Goal: Information Seeking & Learning: Learn about a topic

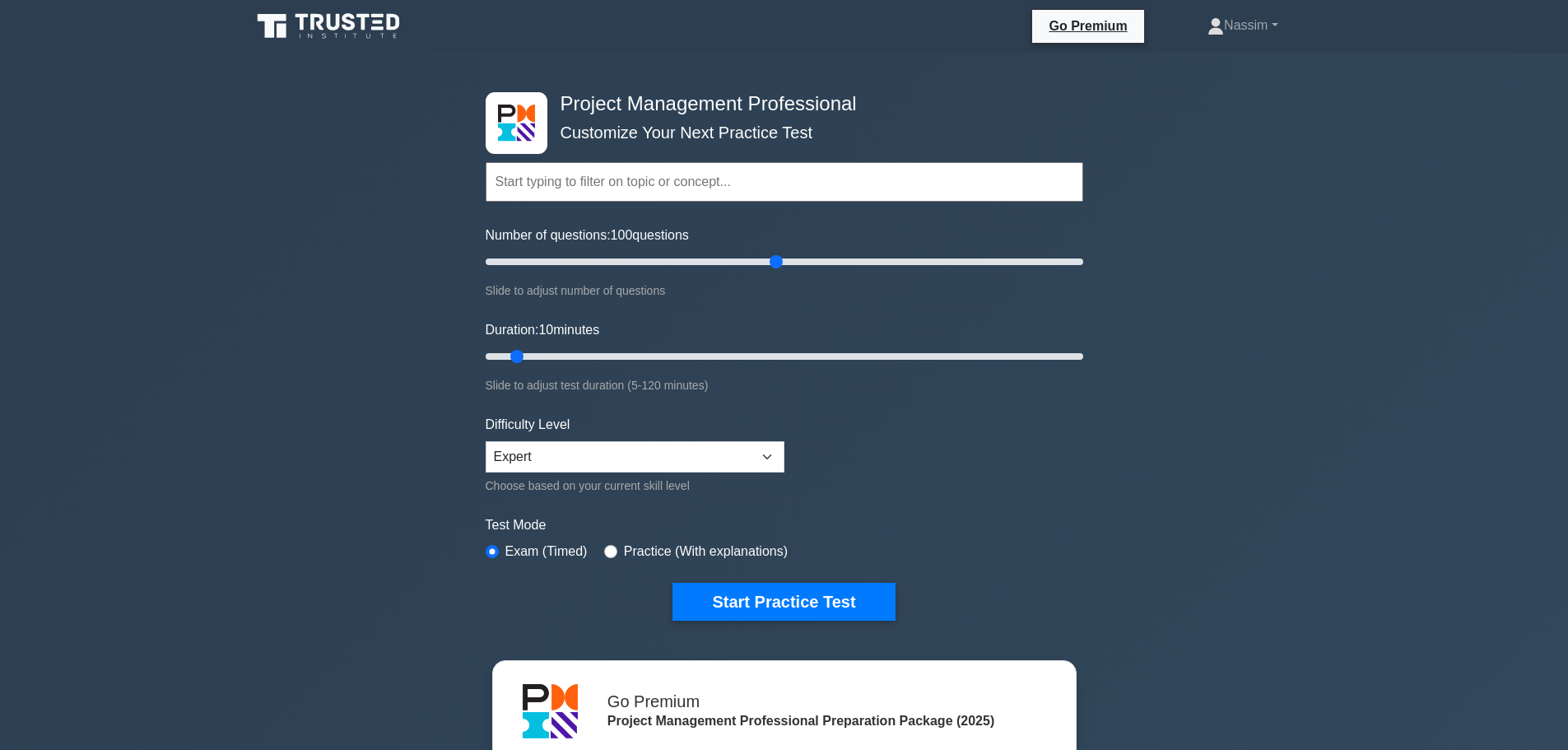
drag, startPoint x: 506, startPoint y: 265, endPoint x: 773, endPoint y: 271, distance: 267.1
type input "100"
click at [773, 271] on input "Number of questions: 100 questions" at bounding box center [785, 262] width 598 height 20
drag, startPoint x: 523, startPoint y: 354, endPoint x: 761, endPoint y: 359, distance: 238.1
click at [761, 359] on input "Duration: 60 minutes" at bounding box center [785, 357] width 598 height 20
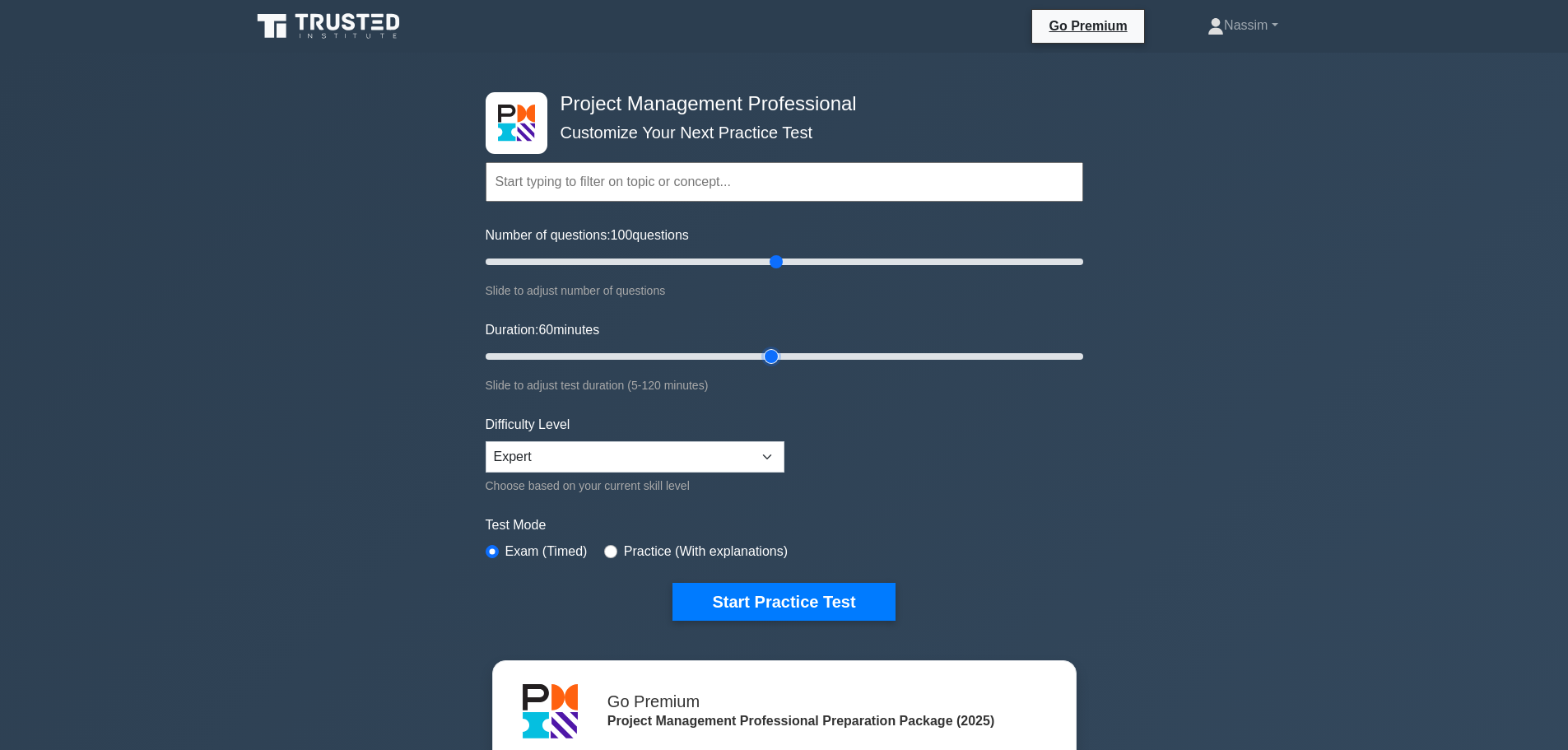
click at [776, 359] on input "Duration: 60 minutes" at bounding box center [785, 357] width 598 height 20
click at [786, 358] on input "Duration: 65 minutes" at bounding box center [785, 357] width 598 height 20
drag, startPoint x: 794, startPoint y: 358, endPoint x: 829, endPoint y: 360, distance: 35.1
click at [829, 360] on input "Duration: 70 minutes" at bounding box center [785, 357] width 598 height 20
drag, startPoint x: 828, startPoint y: 360, endPoint x: 838, endPoint y: 360, distance: 10.0
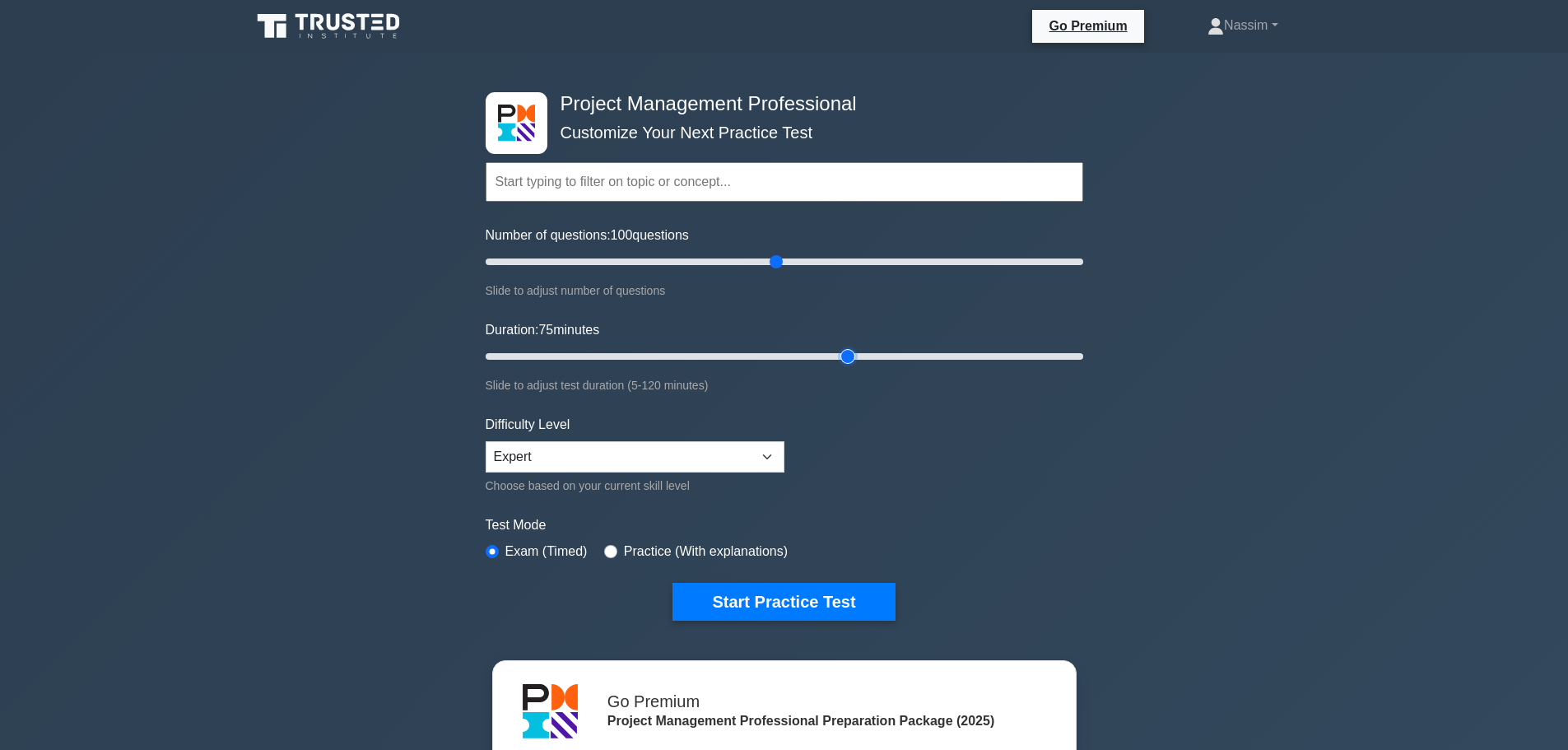
click at [838, 360] on input "Duration: 75 minutes" at bounding box center [785, 357] width 598 height 20
drag, startPoint x: 845, startPoint y: 358, endPoint x: 889, endPoint y: 356, distance: 44.0
click at [889, 356] on input "Duration: 85 minutes" at bounding box center [785, 357] width 598 height 20
drag, startPoint x: 900, startPoint y: 356, endPoint x: 916, endPoint y: 356, distance: 16.0
type input "90"
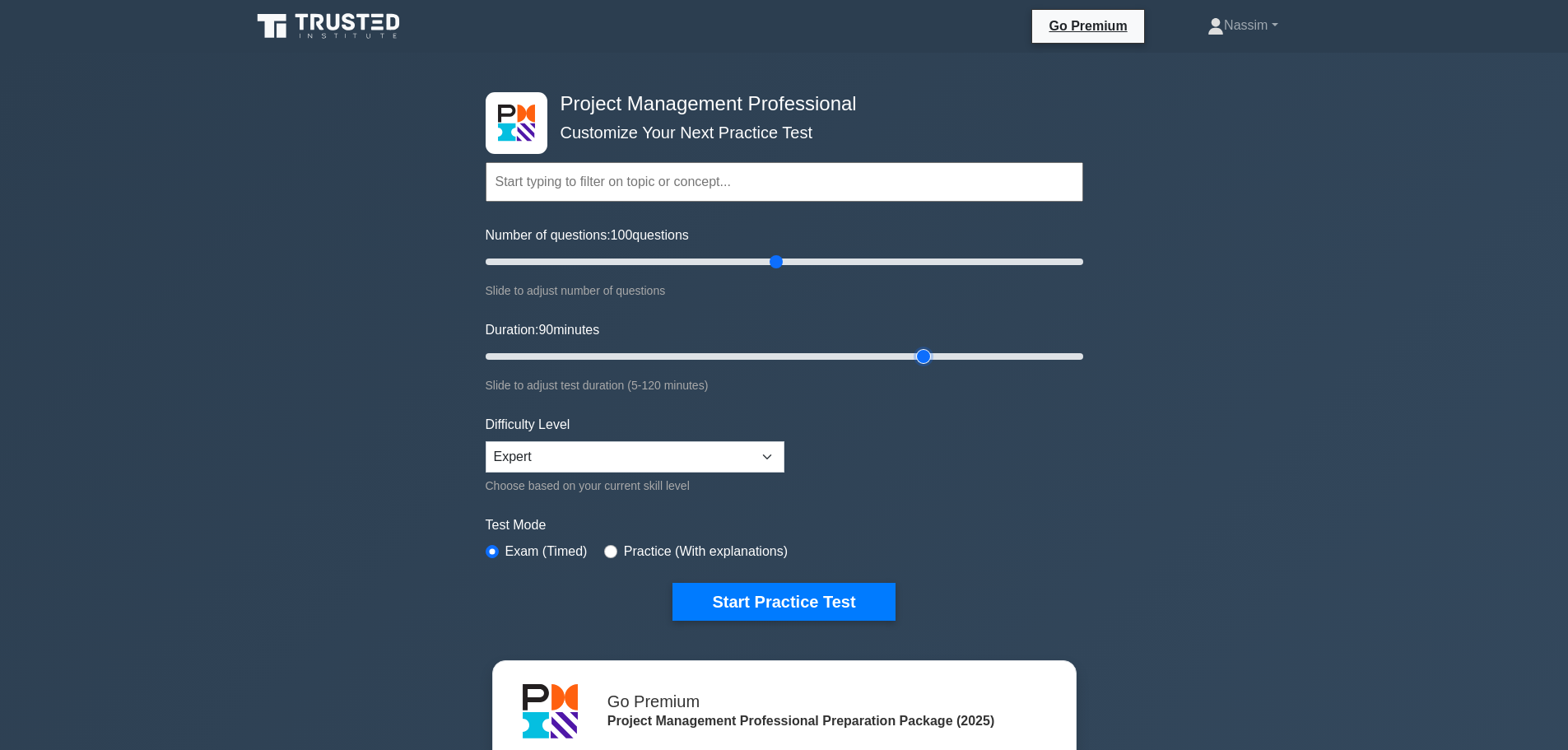
click at [916, 356] on input "Duration: 90 minutes" at bounding box center [785, 357] width 598 height 20
click at [782, 604] on button "Start Practice Test" at bounding box center [783, 602] width 222 height 38
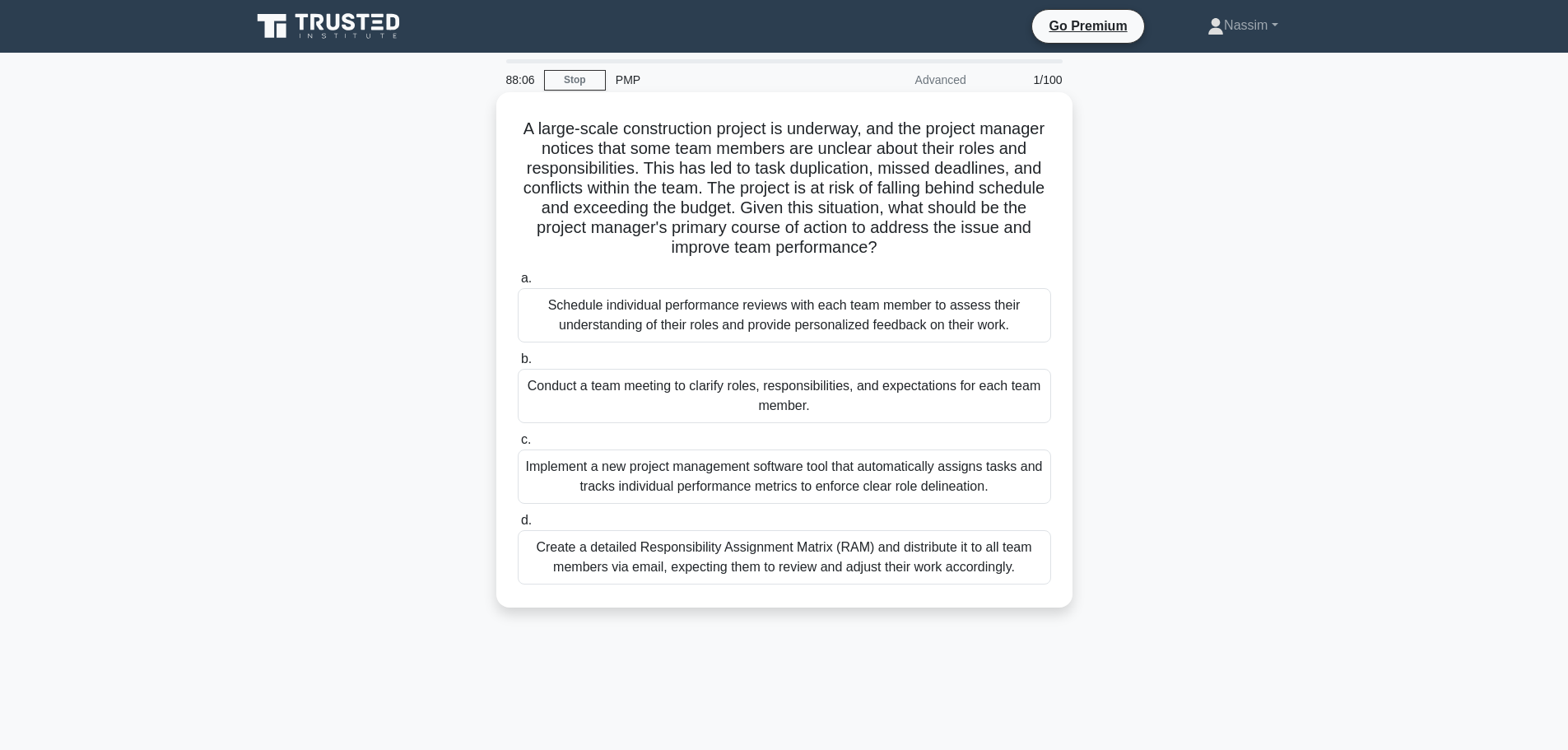
click at [830, 535] on div "Create a detailed Responsibility Assignment Matrix (RAM) and distribute it to a…" at bounding box center [784, 557] width 534 height 54
click at [518, 526] on input "d. Create a detailed Responsibility Assignment Matrix (RAM) and distribute it t…" at bounding box center [518, 520] width 0 height 11
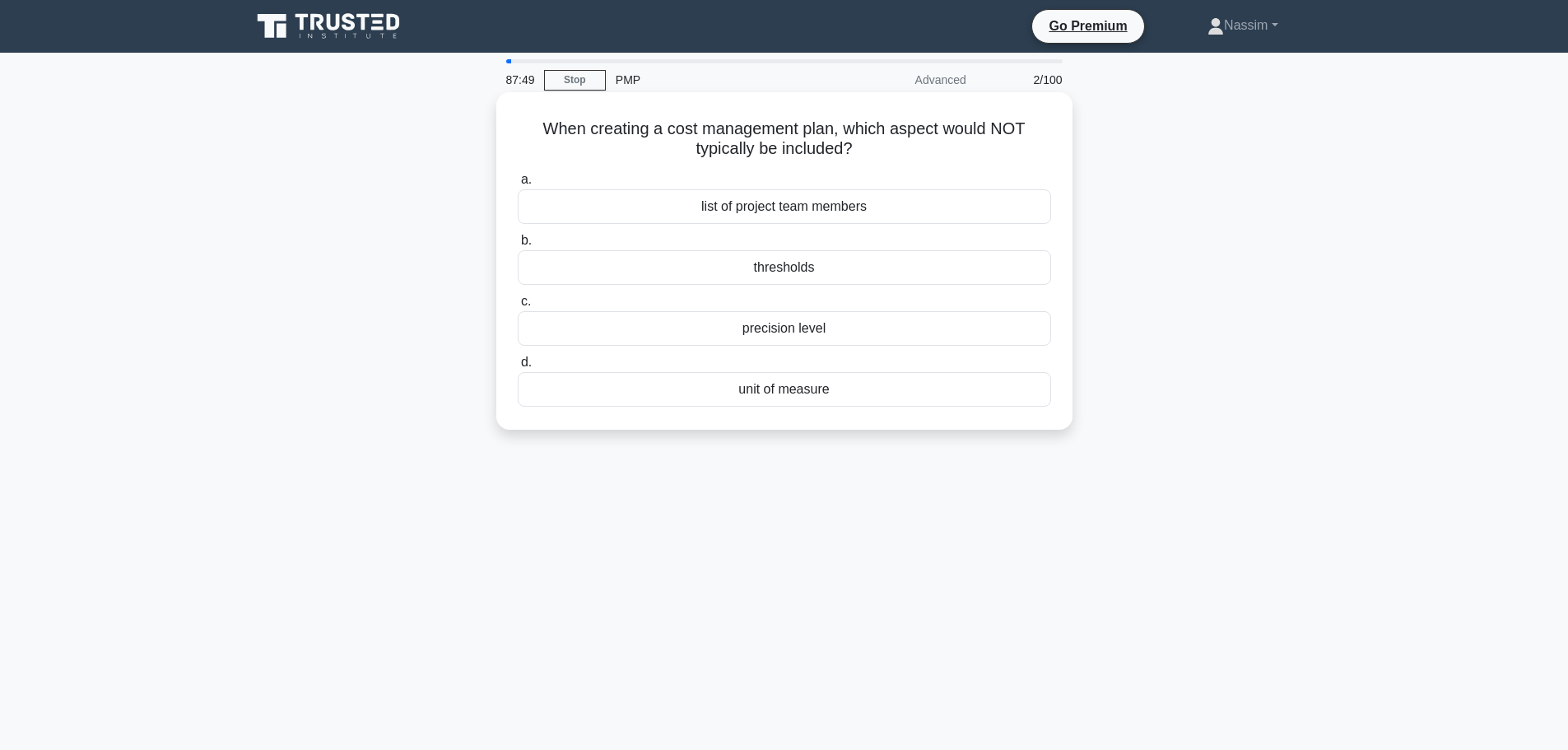
click at [776, 204] on div "list of project team members" at bounding box center [784, 206] width 534 height 34
click at [518, 185] on input "a. list of project team members" at bounding box center [518, 179] width 0 height 11
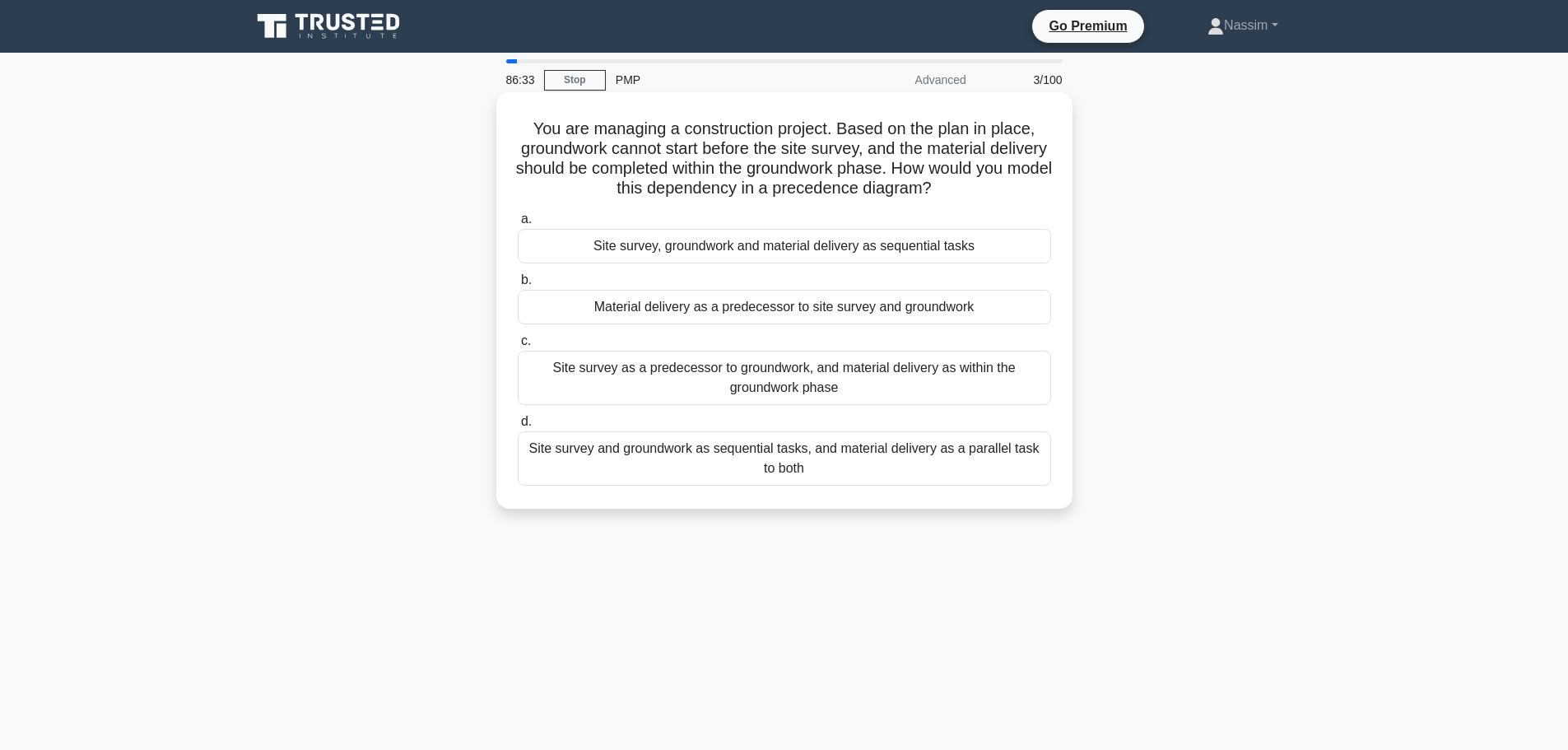
click at [776, 386] on div "Site survey as a predecessor to groundwork, and material delivery as within the…" at bounding box center [784, 378] width 534 height 54
click at [518, 347] on input "c. Site survey as a predecessor to groundwork, and material delivery as within …" at bounding box center [518, 341] width 0 height 11
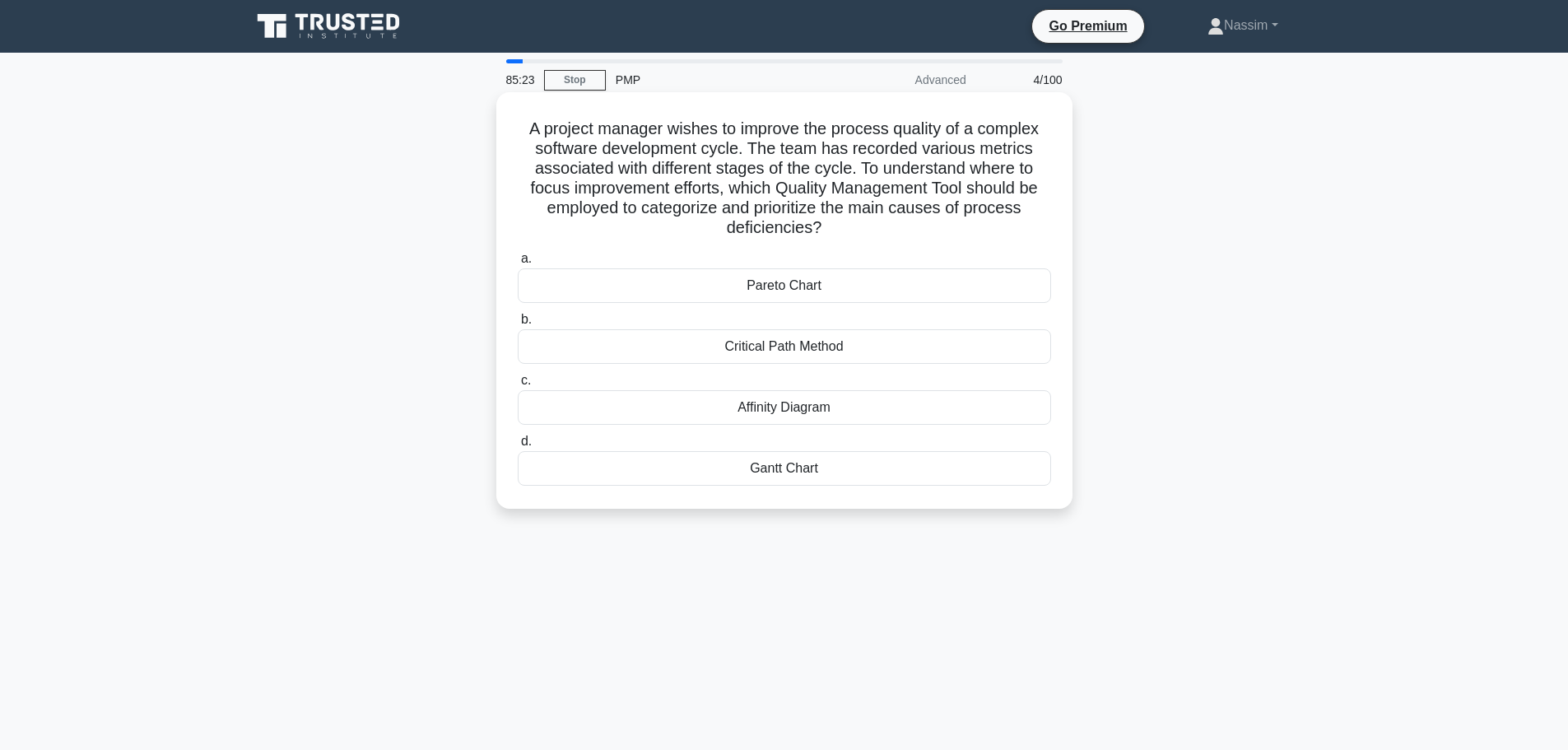
click at [773, 287] on div "Pareto Chart" at bounding box center [784, 285] width 534 height 34
click at [518, 265] on input "a. Pareto Chart" at bounding box center [518, 259] width 0 height 11
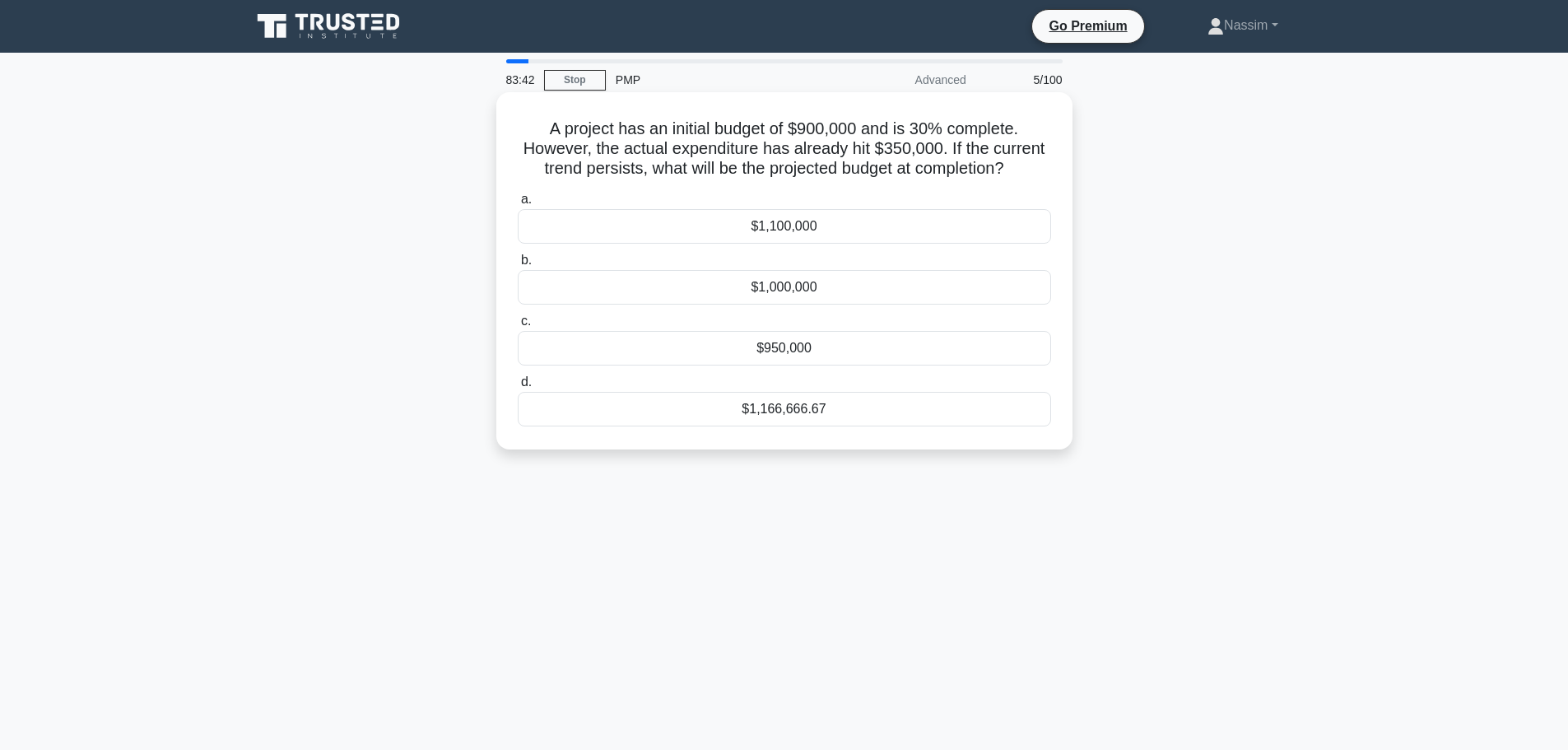
click at [817, 410] on div "$1,166,666.67" at bounding box center [784, 409] width 534 height 34
click at [518, 388] on input "d. $1,166,666.67" at bounding box center [518, 382] width 0 height 11
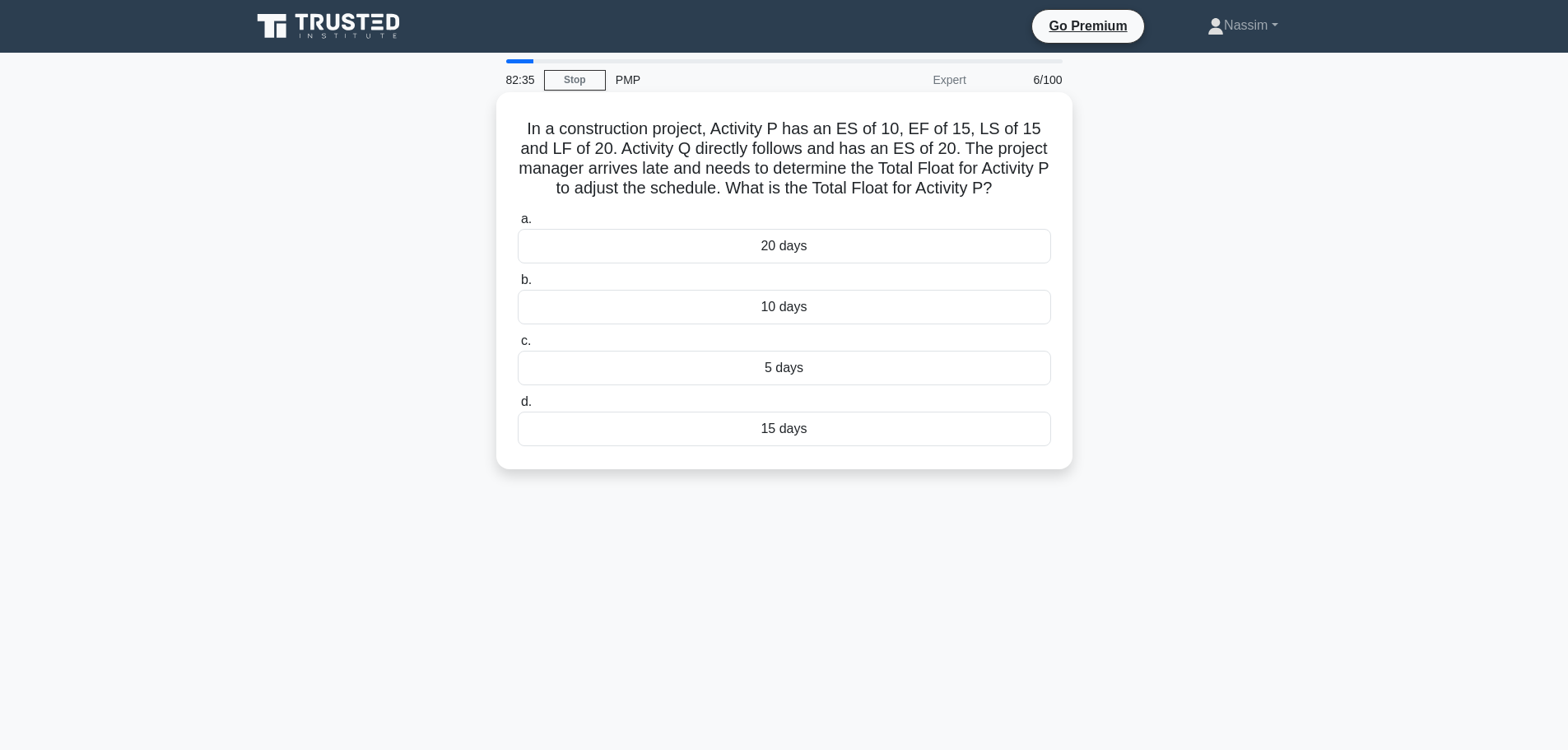
click at [779, 373] on div "5 days" at bounding box center [784, 368] width 534 height 34
click at [518, 347] on input "c. 5 days" at bounding box center [518, 341] width 0 height 11
click at [795, 308] on div "Fast-tracking" at bounding box center [784, 307] width 534 height 34
click at [518, 286] on input "b. Fast-tracking" at bounding box center [518, 280] width 0 height 11
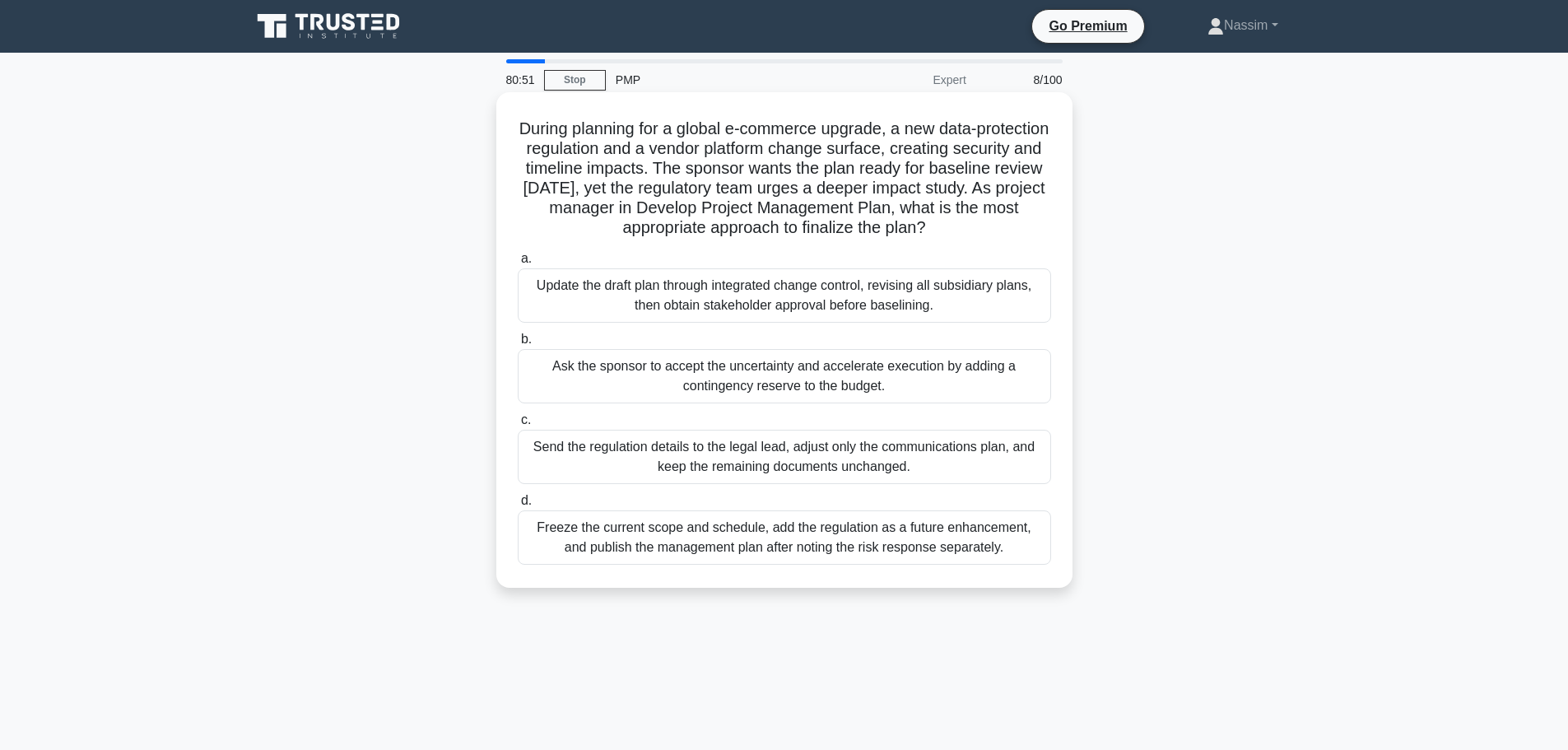
click at [815, 303] on div "Update the draft plan through integrated change control, revising all subsidiar…" at bounding box center [784, 295] width 534 height 54
click at [518, 265] on input "a. Update the draft plan through integrated change control, revising all subsid…" at bounding box center [518, 259] width 0 height 11
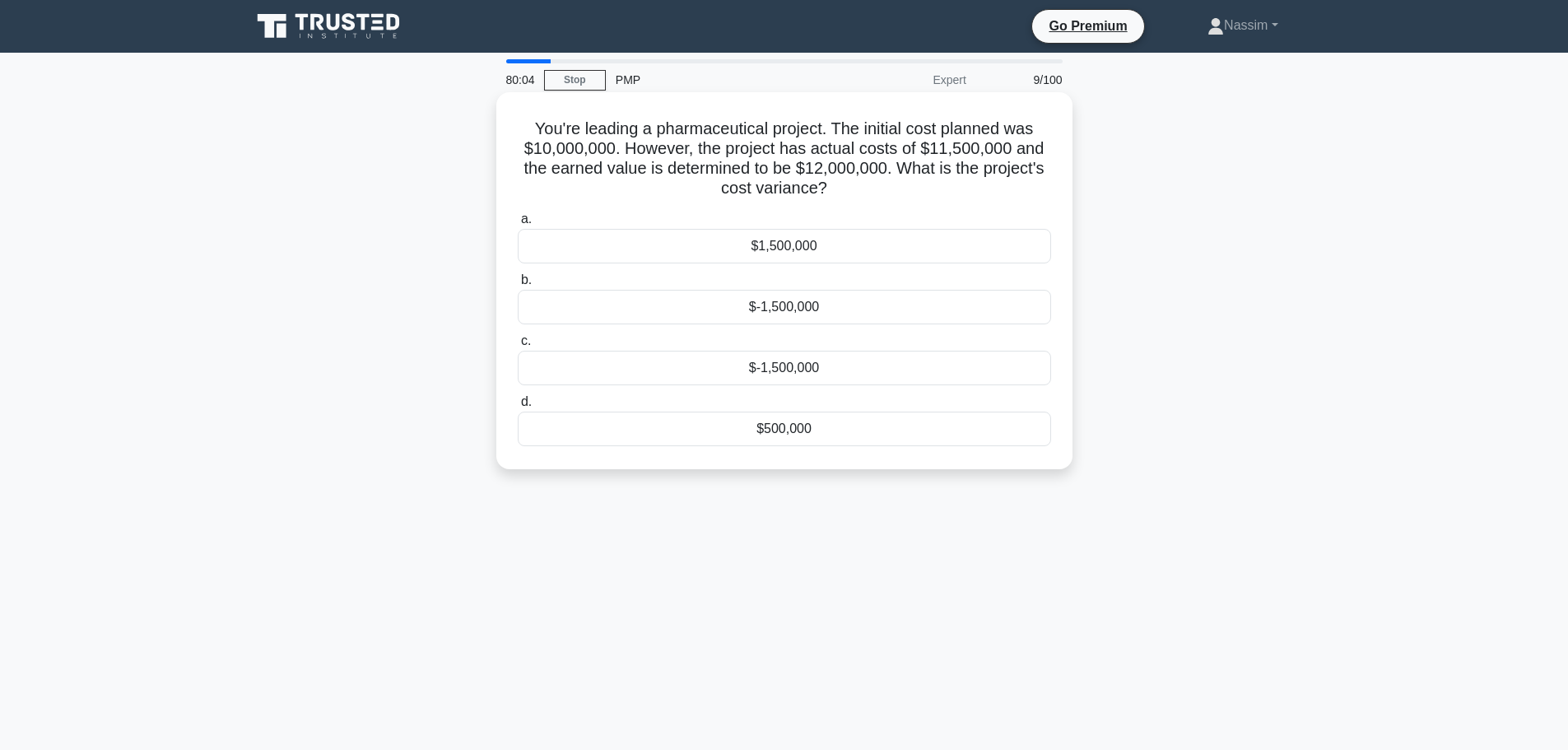
click at [792, 437] on div "$500,000" at bounding box center [784, 428] width 534 height 34
click at [518, 408] on input "d. $500,000" at bounding box center [518, 402] width 0 height 11
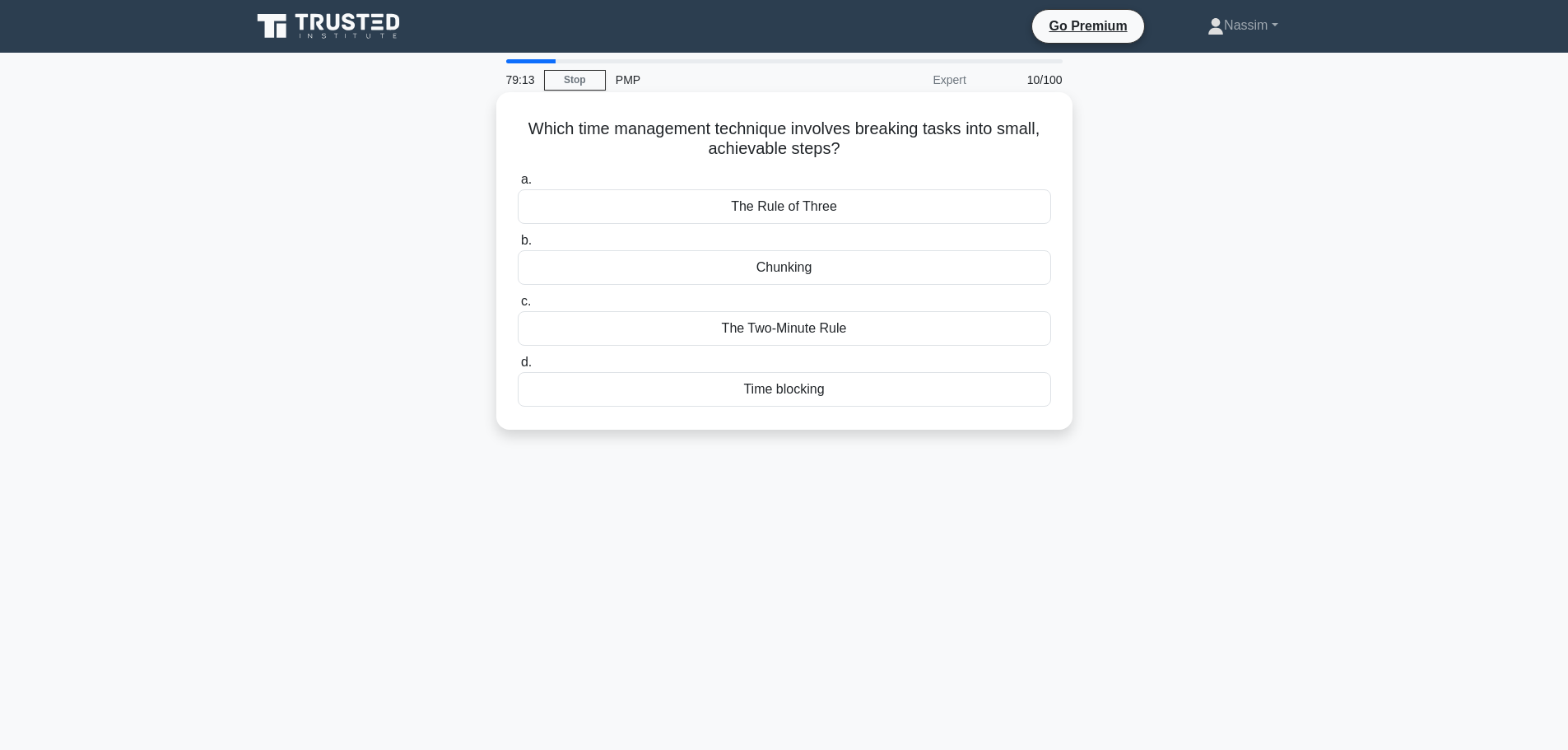
click at [805, 404] on div "Time blocking" at bounding box center [784, 389] width 534 height 34
click at [518, 368] on input "d. Time blocking" at bounding box center [518, 363] width 0 height 11
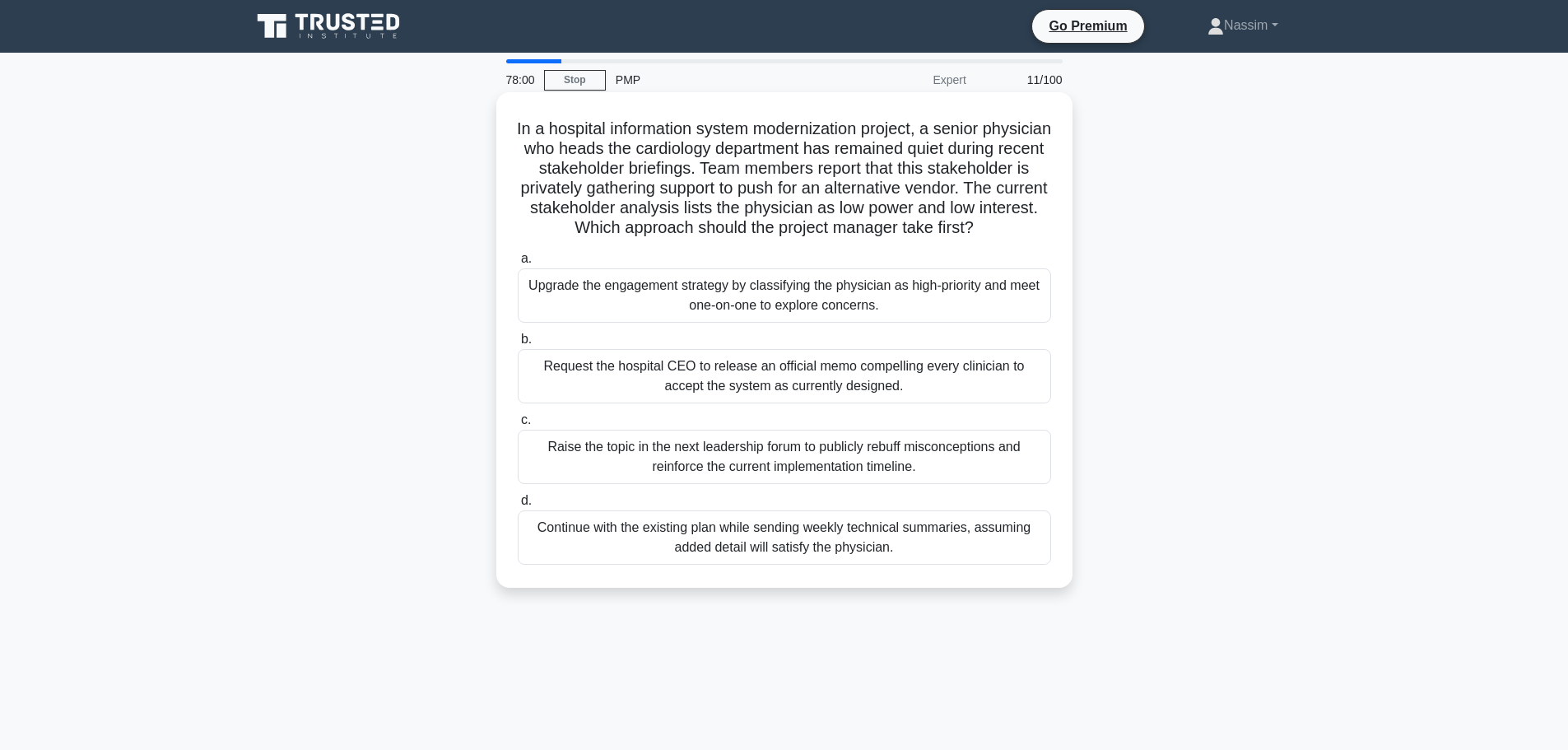
click at [765, 323] on div "Upgrade the engagement strategy by classifying the physician as high-priority a…" at bounding box center [784, 295] width 534 height 54
click at [518, 265] on input "a. Upgrade the engagement strategy by classifying the physician as high-priorit…" at bounding box center [518, 259] width 0 height 11
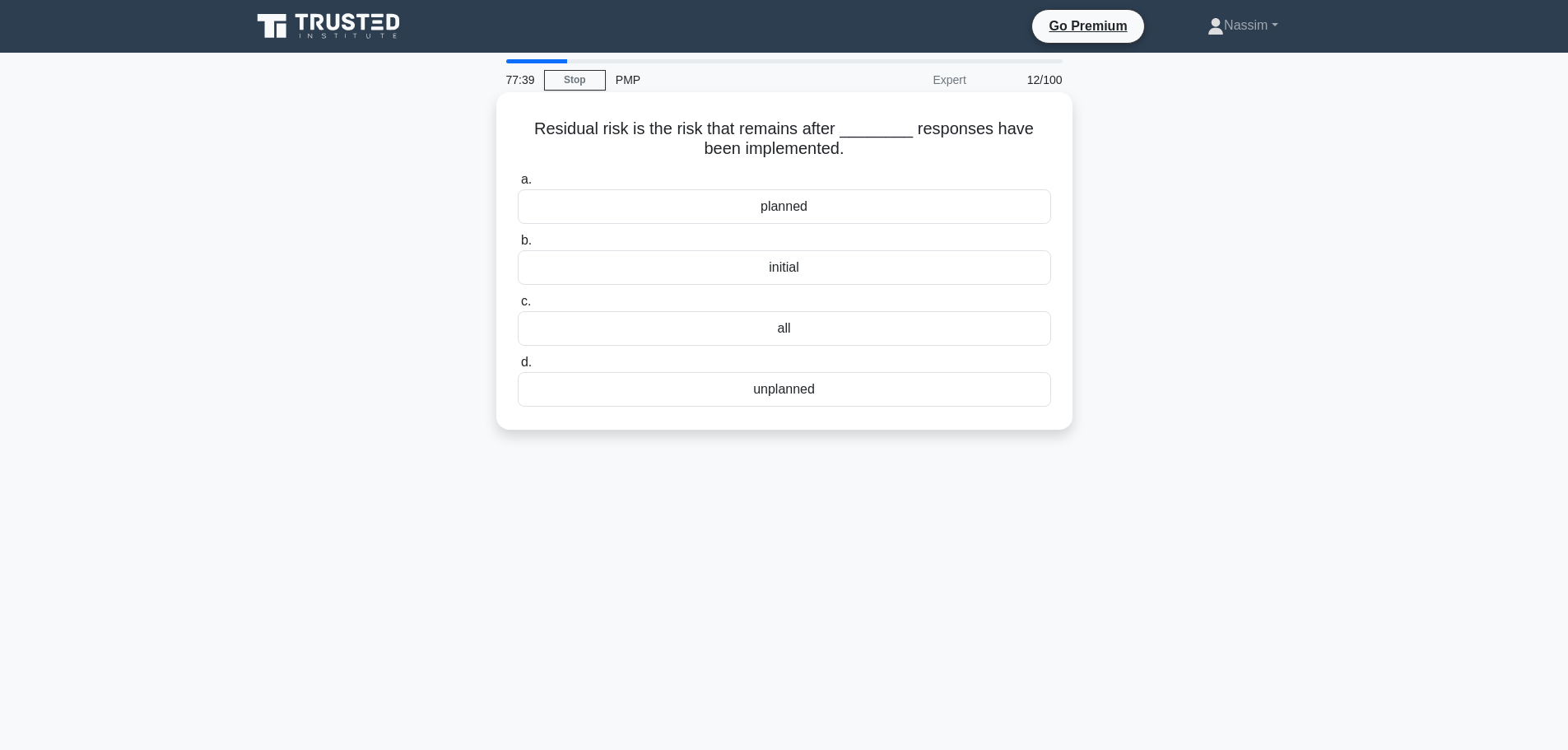
click at [801, 209] on div "planned" at bounding box center [784, 206] width 534 height 34
click at [518, 185] on input "a. planned" at bounding box center [518, 179] width 0 height 11
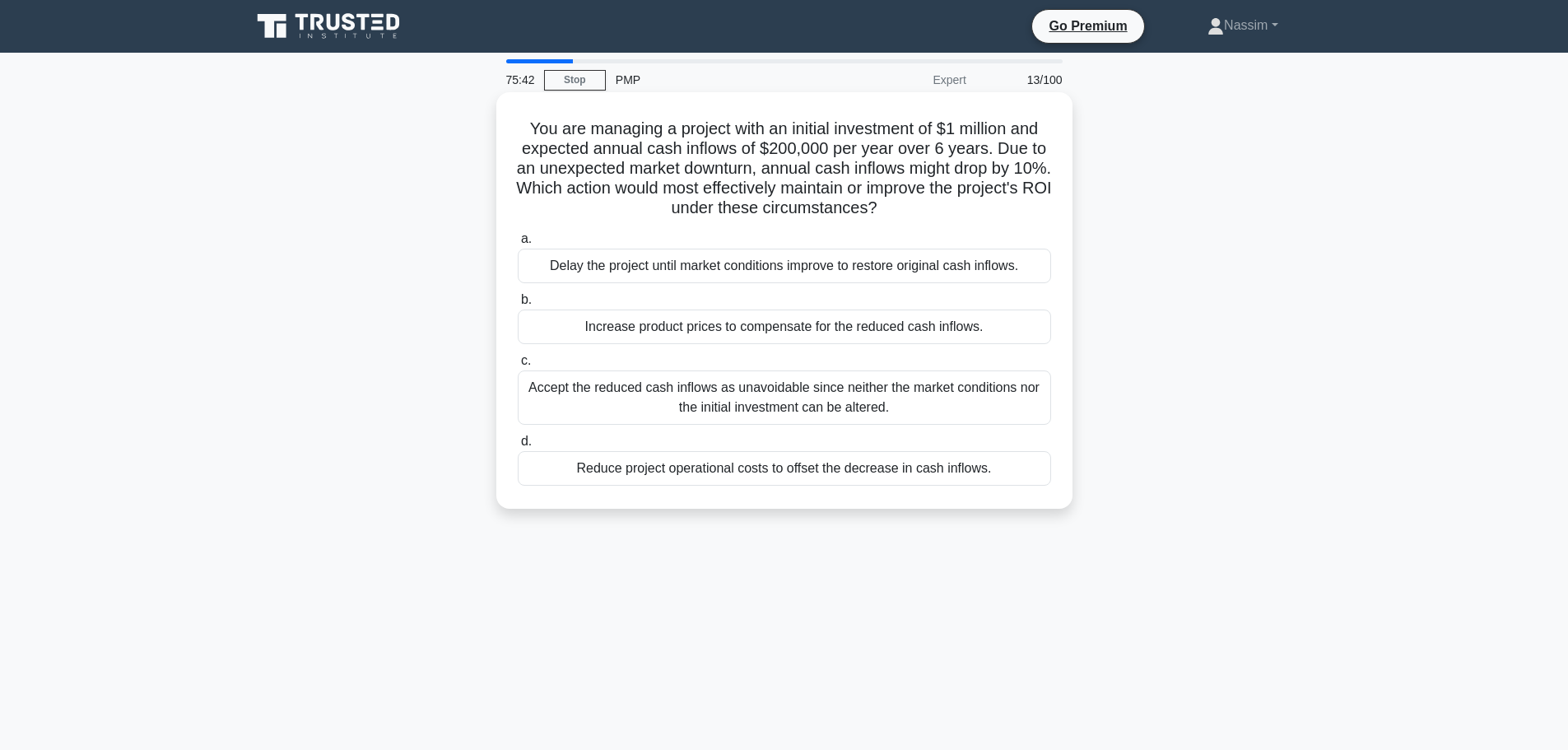
click at [711, 328] on div "Increase product prices to compensate for the reduced cash inflows." at bounding box center [784, 327] width 534 height 34
click at [518, 306] on input "b. Increase product prices to compensate for the reduced cash inflows." at bounding box center [518, 300] width 0 height 11
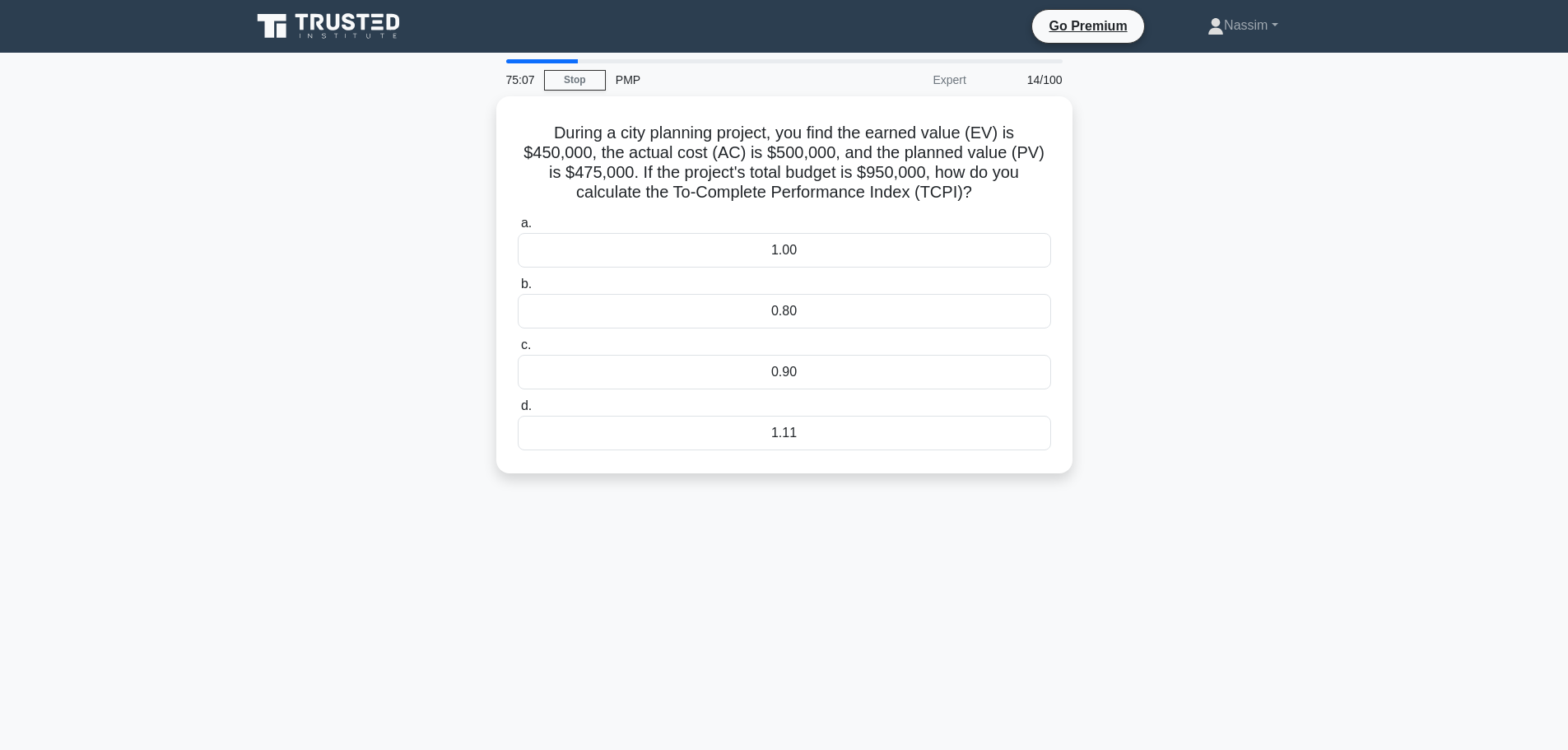
click at [373, 343] on div "During a city planning project, you find the earned value (EV) is $450,000, the…" at bounding box center [784, 295] width 1086 height 397
click at [787, 438] on div "1.11" at bounding box center [784, 428] width 534 height 34
click at [518, 408] on input "d. 1.11" at bounding box center [518, 402] width 0 height 11
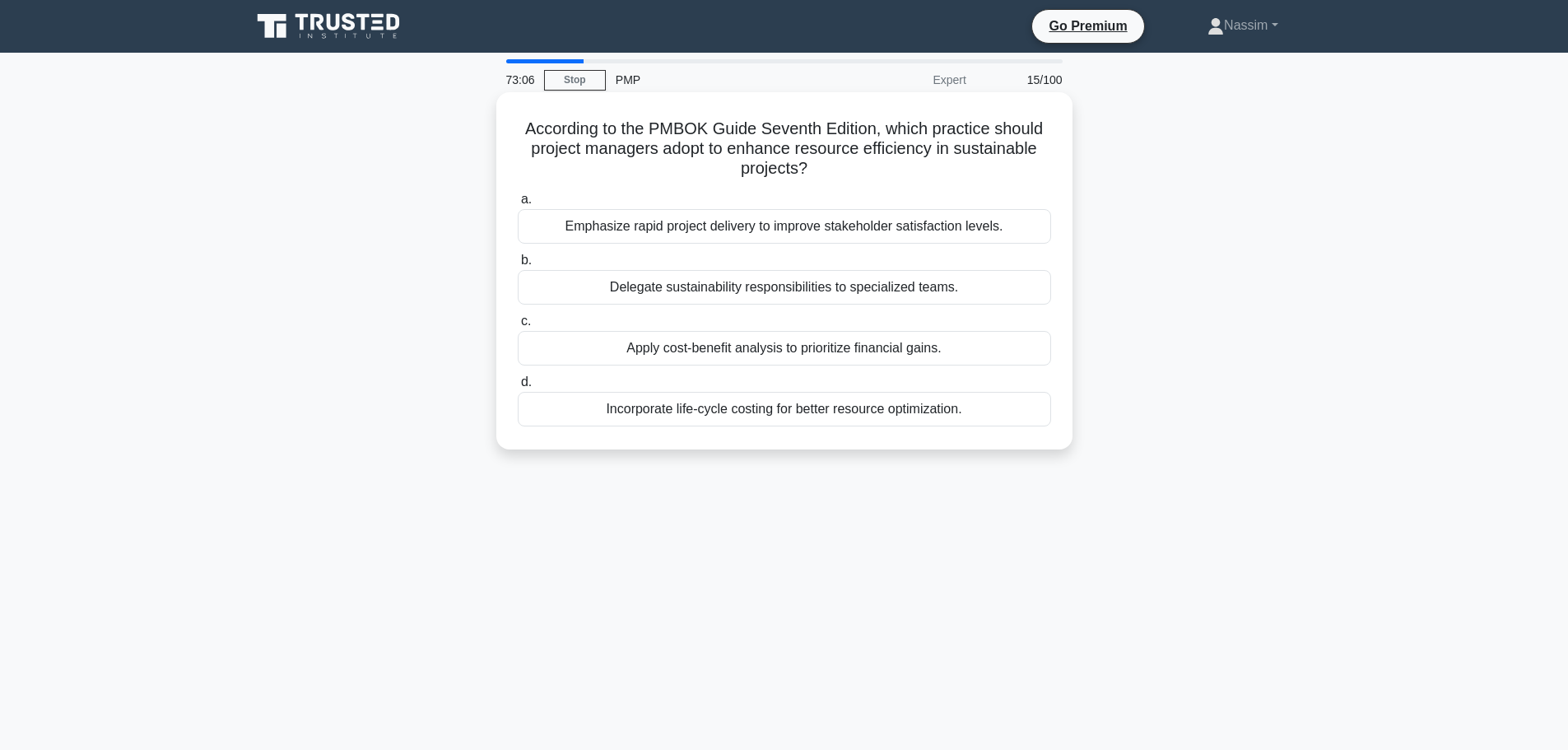
click at [799, 417] on div "Incorporate life-cycle costing for better resource optimization." at bounding box center [784, 409] width 534 height 34
click at [518, 388] on input "d. Incorporate life-cycle costing for better resource optimization." at bounding box center [518, 382] width 0 height 11
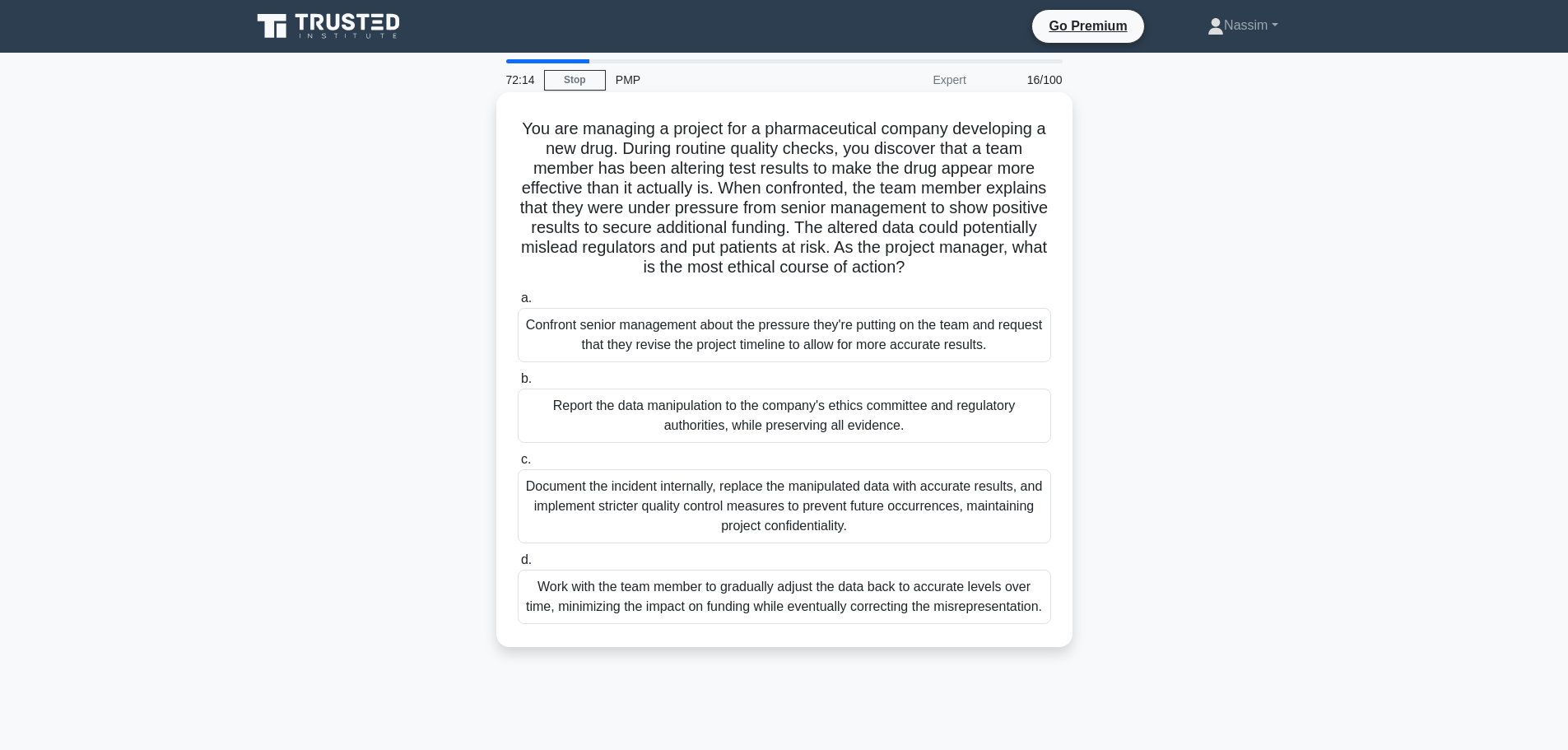
click at [736, 403] on div "Report the data manipulation to the company's ethics committee and regulatory a…" at bounding box center [784, 416] width 534 height 54
click at [518, 385] on input "b. Report the data manipulation to the company's ethics committee and regulator…" at bounding box center [518, 379] width 0 height 11
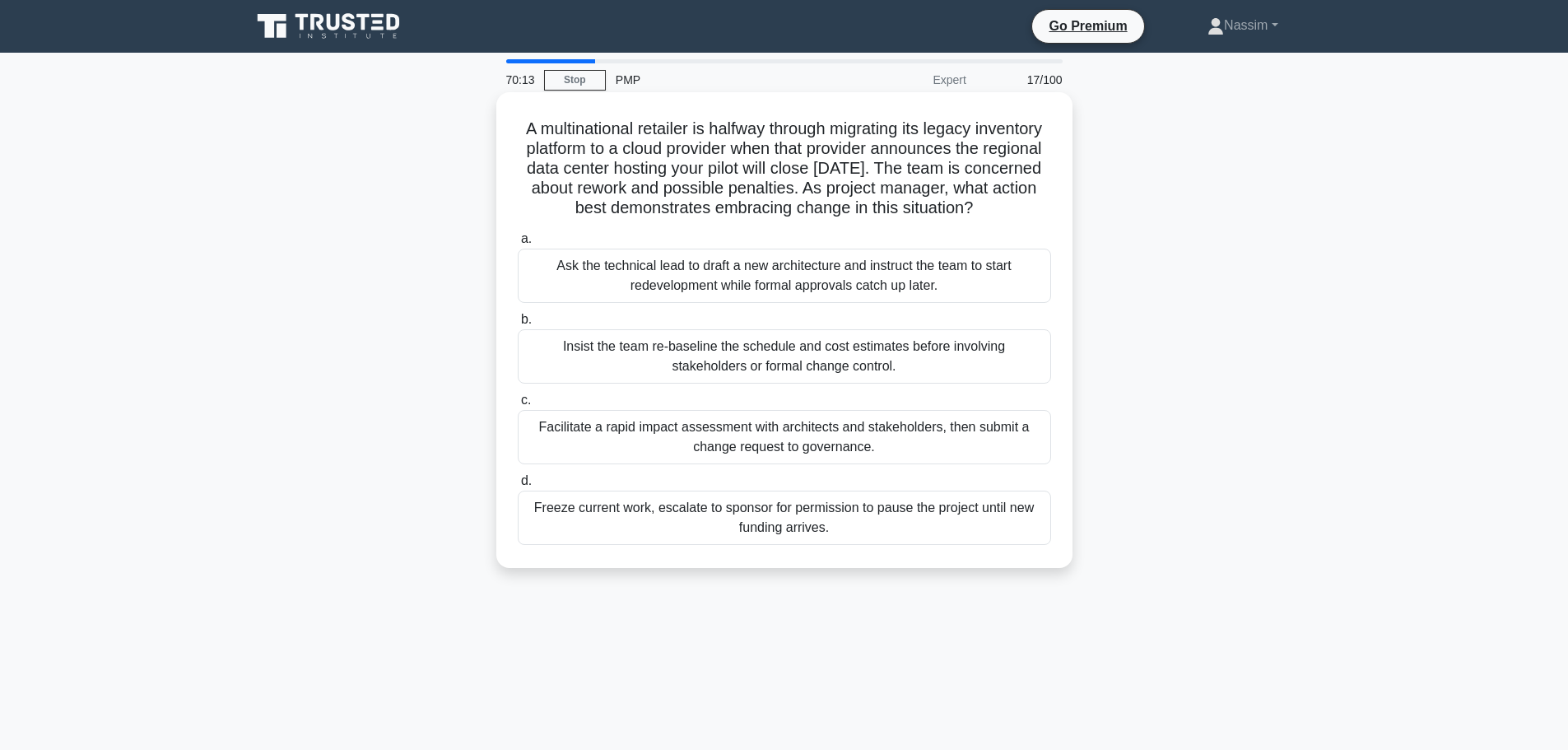
click at [650, 464] on div "Facilitate a rapid impact assessment with architects and stakeholders, then sub…" at bounding box center [784, 437] width 534 height 54
click at [518, 406] on input "c. Facilitate a rapid impact assessment with architects and stakeholders, then …" at bounding box center [518, 401] width 0 height 11
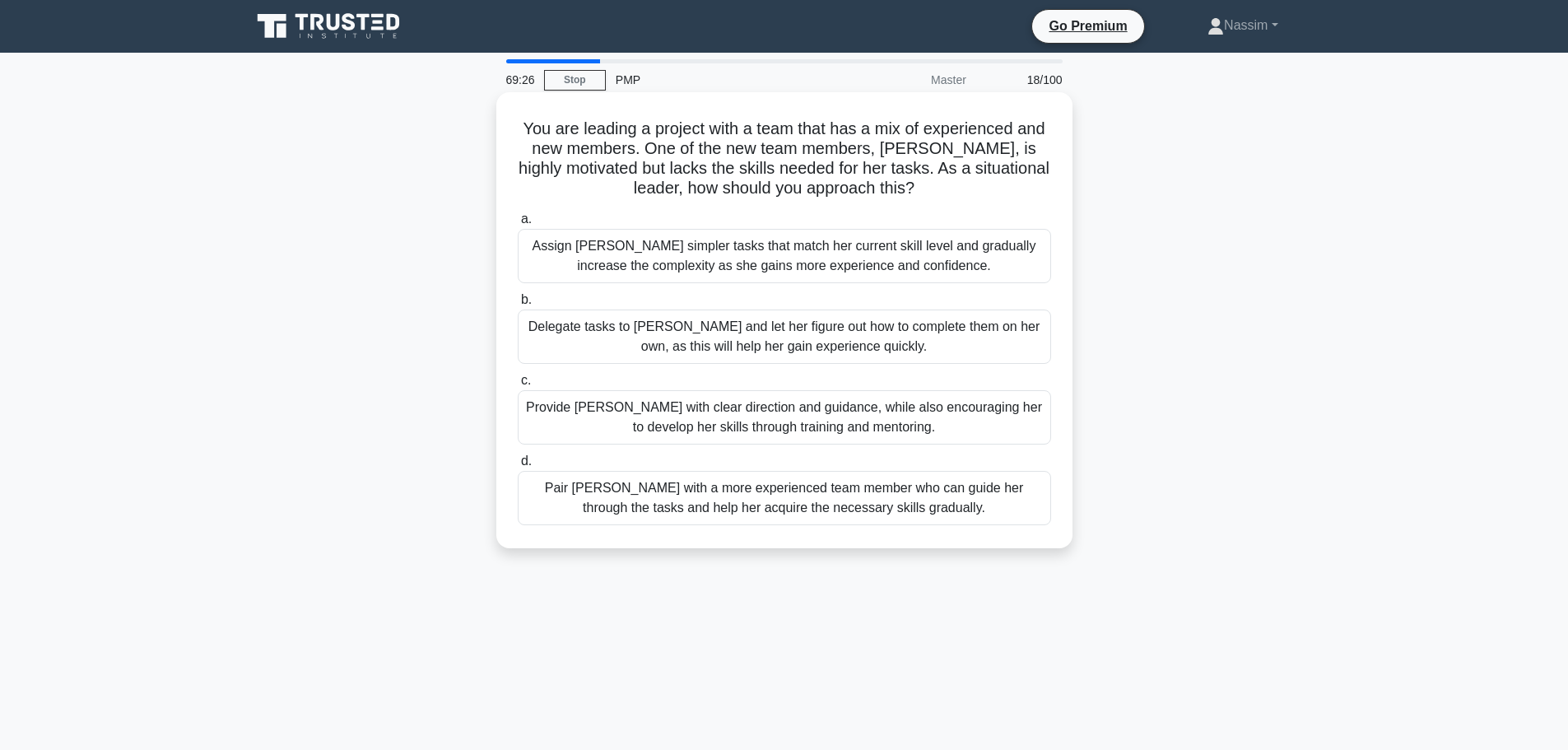
click at [790, 424] on div "Provide Sarah with clear direction and guidance, while also encouraging her to …" at bounding box center [784, 417] width 534 height 54
click at [518, 386] on input "c. Provide Sarah with clear direction and guidance, while also encouraging her …" at bounding box center [518, 380] width 0 height 11
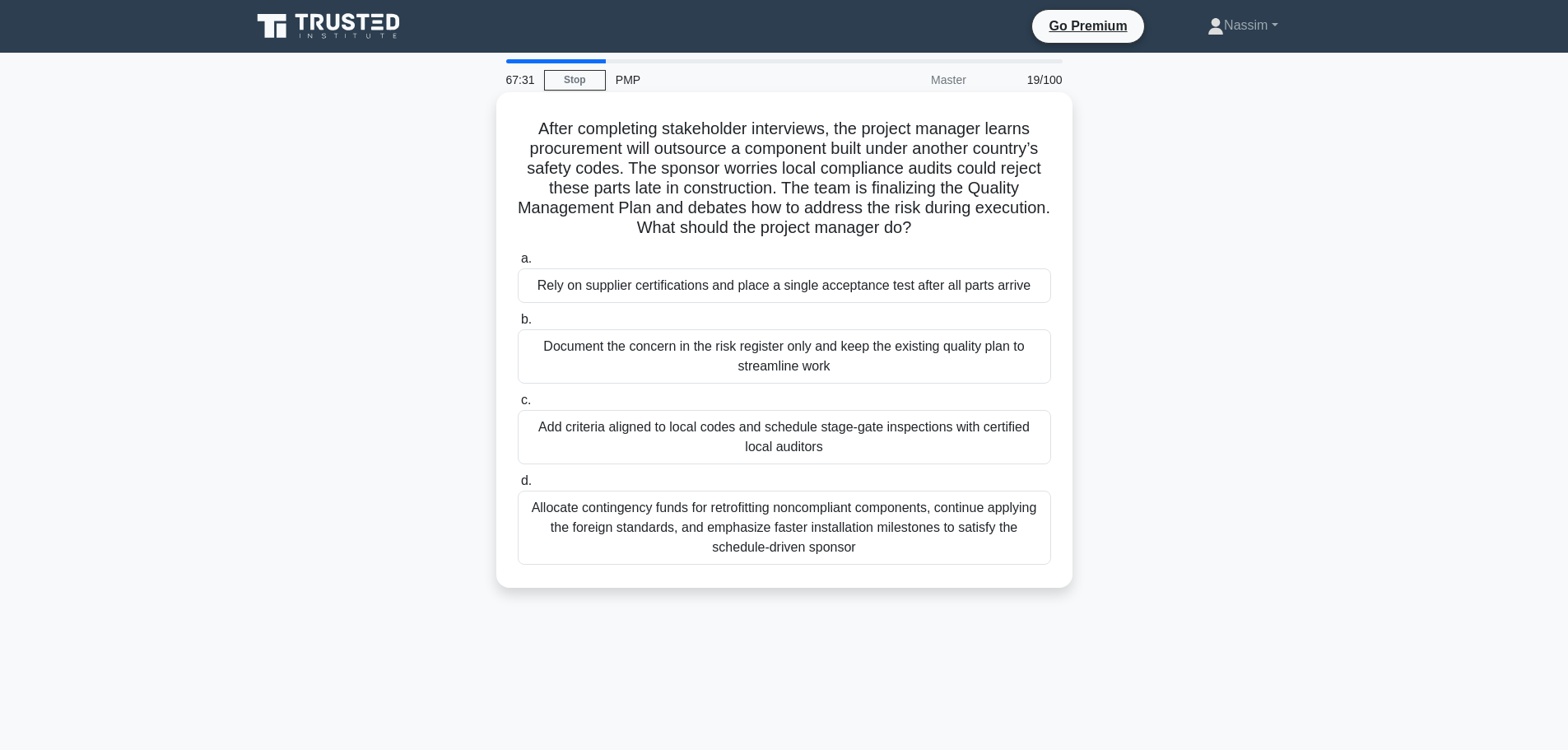
click at [798, 539] on div "Allocate contingency funds for retrofitting noncompliant components, continue a…" at bounding box center [784, 528] width 534 height 74
click at [518, 487] on input "d. Allocate contingency funds for retrofitting noncompliant components, continu…" at bounding box center [518, 481] width 0 height 11
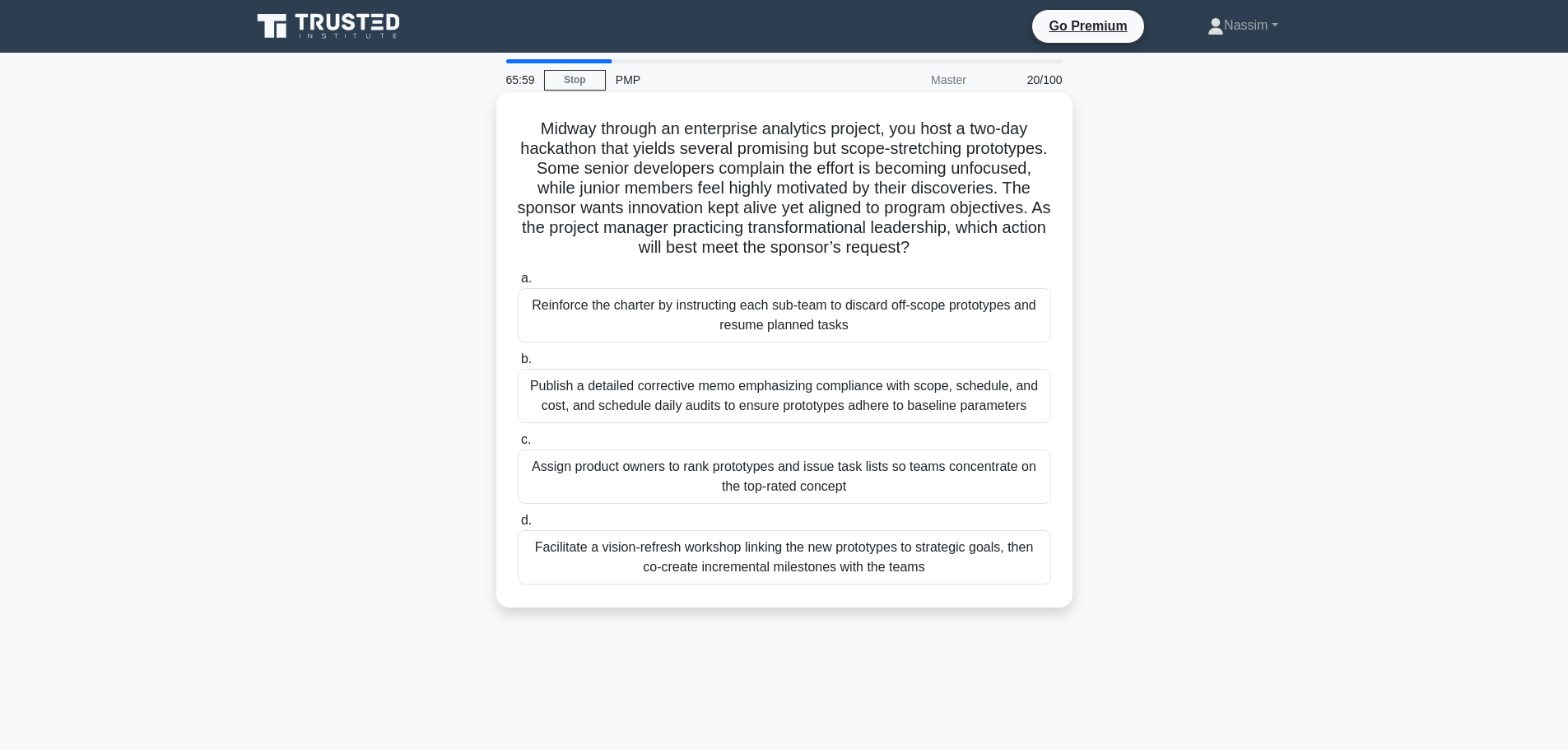
click at [649, 554] on div "Facilitate a vision-refresh workshop linking the new prototypes to strategic go…" at bounding box center [784, 557] width 534 height 54
click at [518, 526] on input "d. Facilitate a vision-refresh workshop linking the new prototypes to strategic…" at bounding box center [518, 520] width 0 height 11
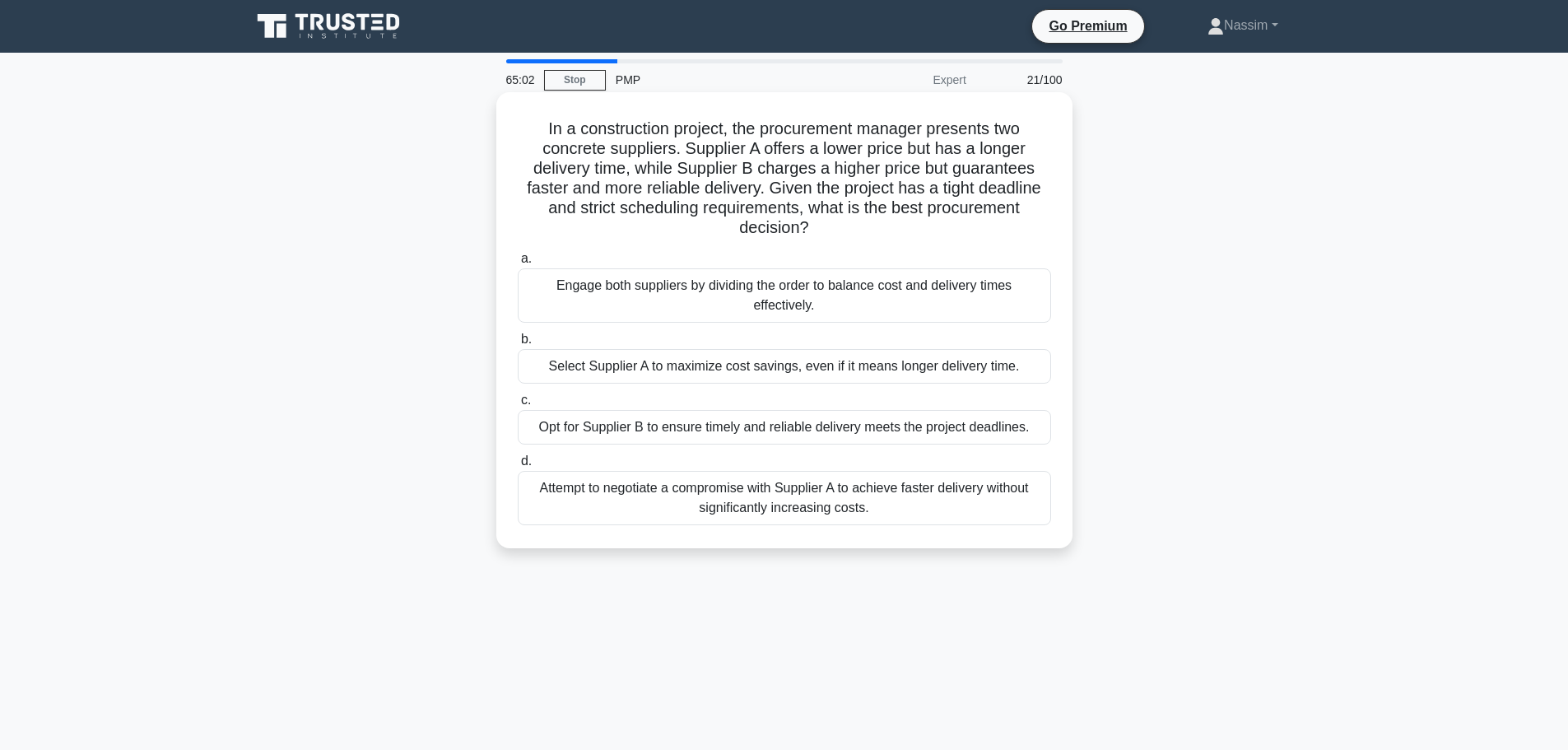
click at [766, 504] on div "Attempt to negotiate a compromise with Supplier A to achieve faster delivery wi…" at bounding box center [784, 498] width 534 height 54
click at [518, 467] on input "d. Attempt to negotiate a compromise with Supplier A to achieve faster delivery…" at bounding box center [518, 462] width 0 height 11
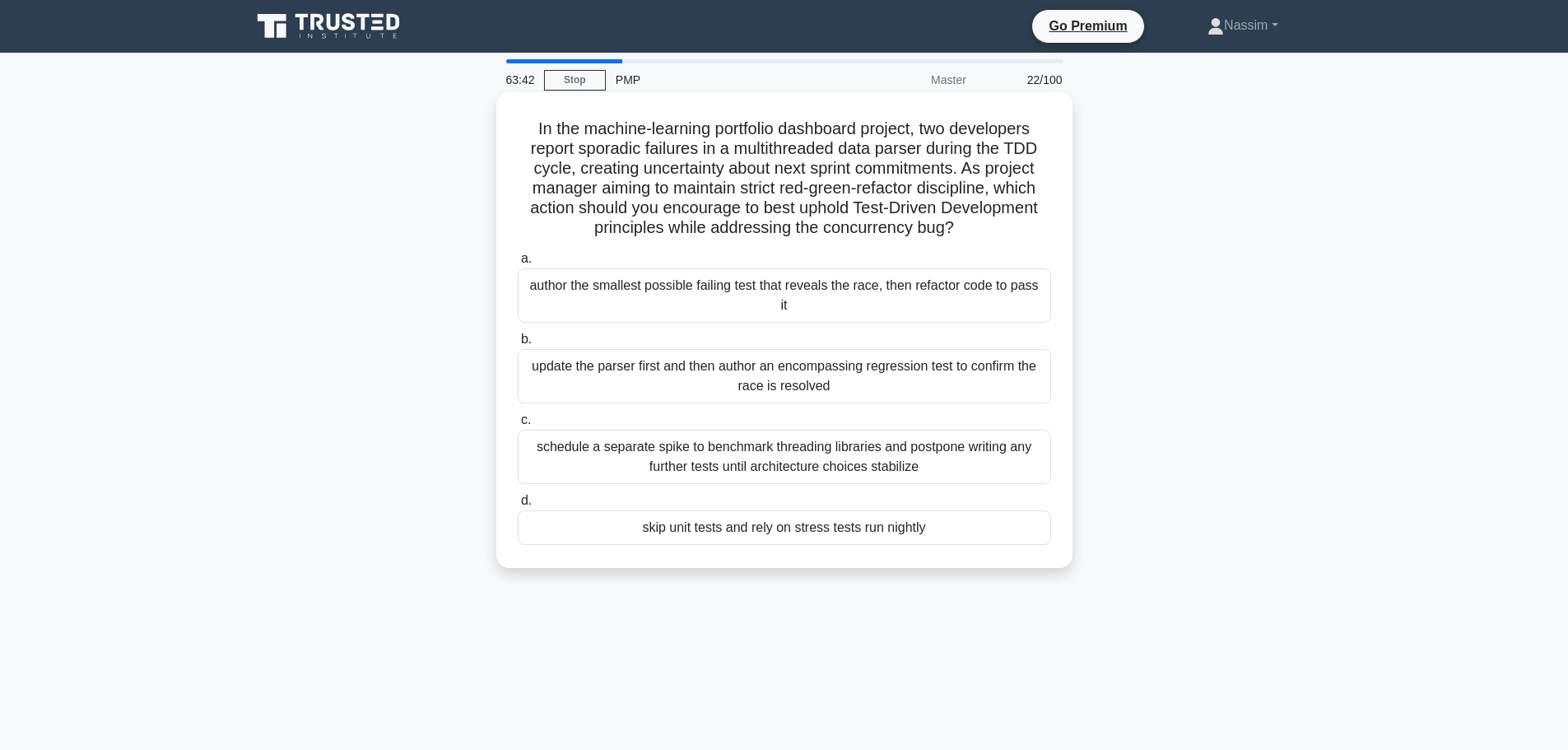
click at [849, 276] on div "author the smallest possible failing test that reveals the race, then refactor …" at bounding box center [784, 295] width 534 height 54
click at [518, 265] on input "a. author the smallest possible failing test that reveals the race, then refact…" at bounding box center [518, 259] width 0 height 11
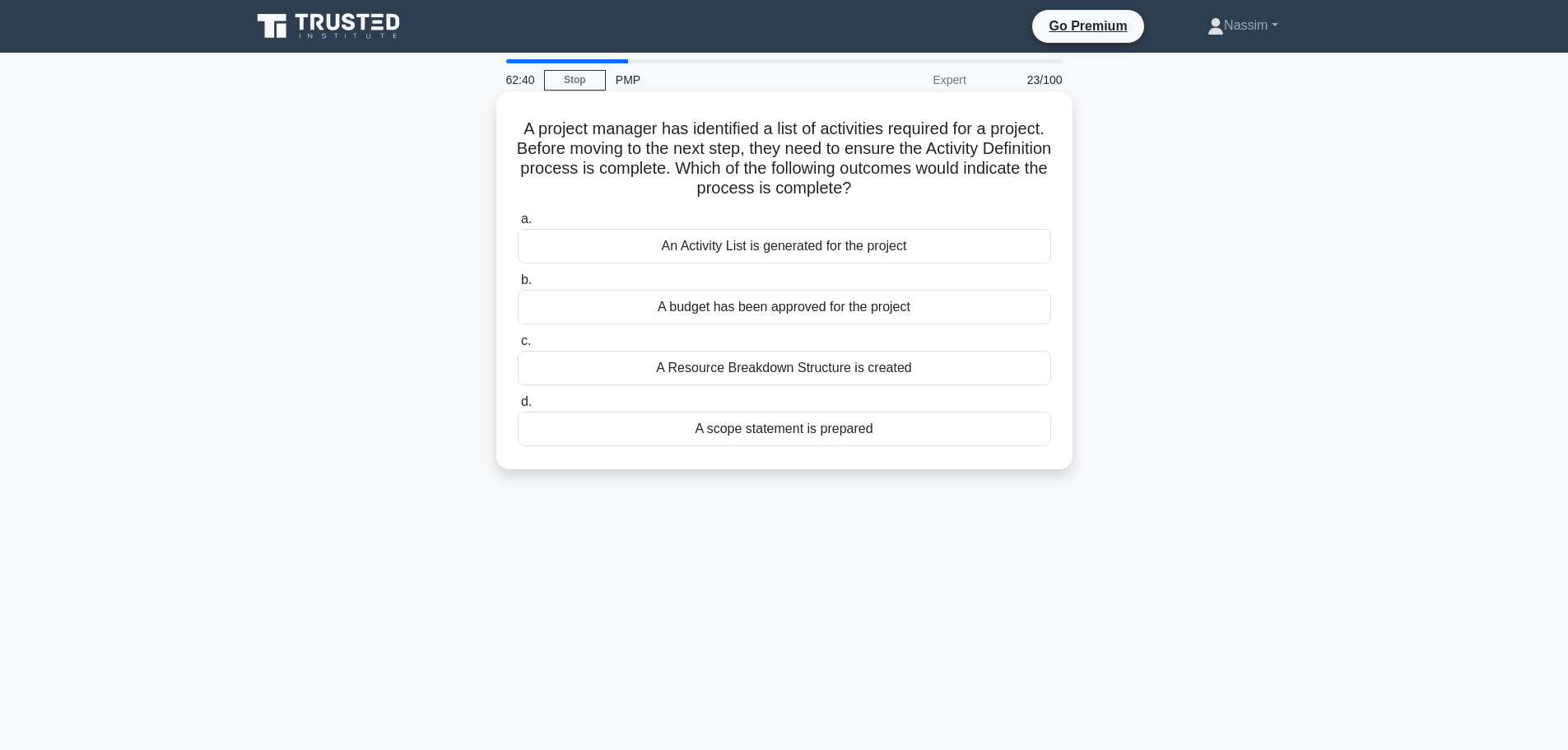
click at [804, 247] on div "An Activity List is generated for the project" at bounding box center [784, 246] width 534 height 34
click at [518, 225] on input "a. An Activity List is generated for the project" at bounding box center [518, 220] width 0 height 11
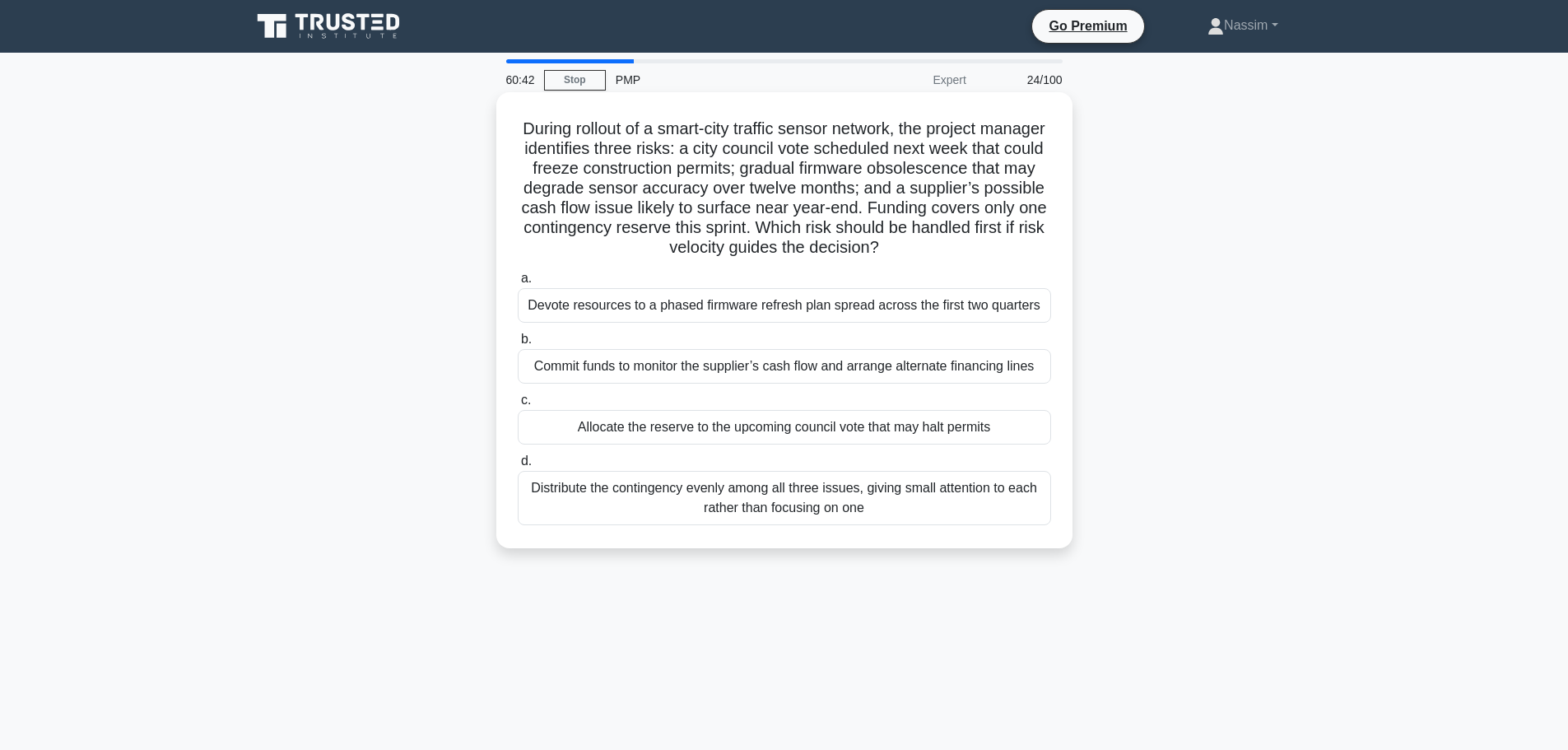
click at [698, 428] on div "Allocate the reserve to the upcoming council vote that may halt permits" at bounding box center [784, 427] width 534 height 34
click at [518, 406] on input "c. Allocate the reserve to the upcoming council vote that may halt permits" at bounding box center [518, 401] width 0 height 11
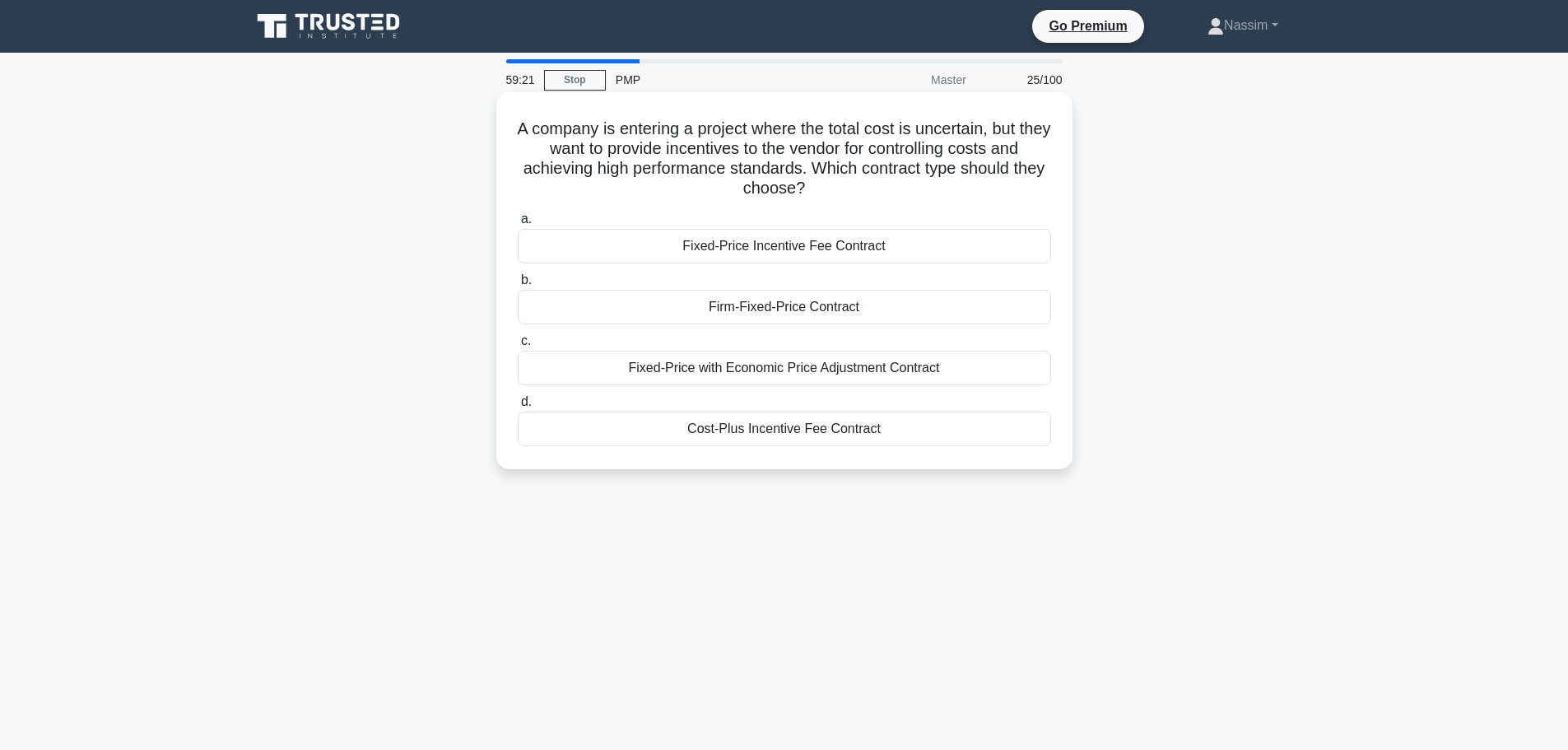
click at [795, 427] on div "Cost-Plus Incentive Fee Contract" at bounding box center [784, 428] width 534 height 34
click at [518, 408] on input "d. Cost-Plus Incentive Fee Contract" at bounding box center [518, 402] width 0 height 11
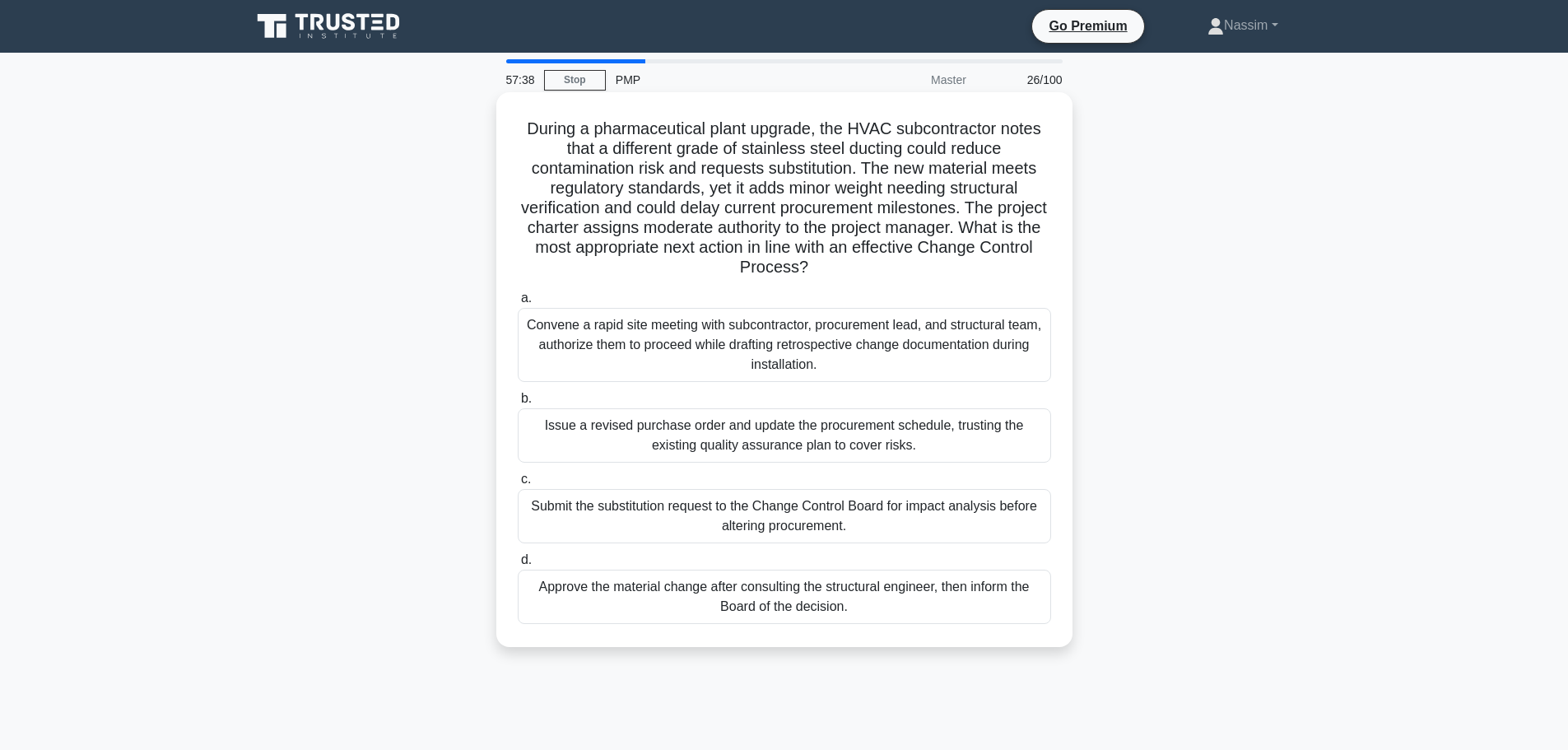
click at [719, 516] on div "Submit the substitution request to the Change Control Board for impact analysis…" at bounding box center [784, 516] width 534 height 54
click at [518, 485] on input "c. Submit the substitution request to the Change Control Board for impact analy…" at bounding box center [518, 479] width 0 height 11
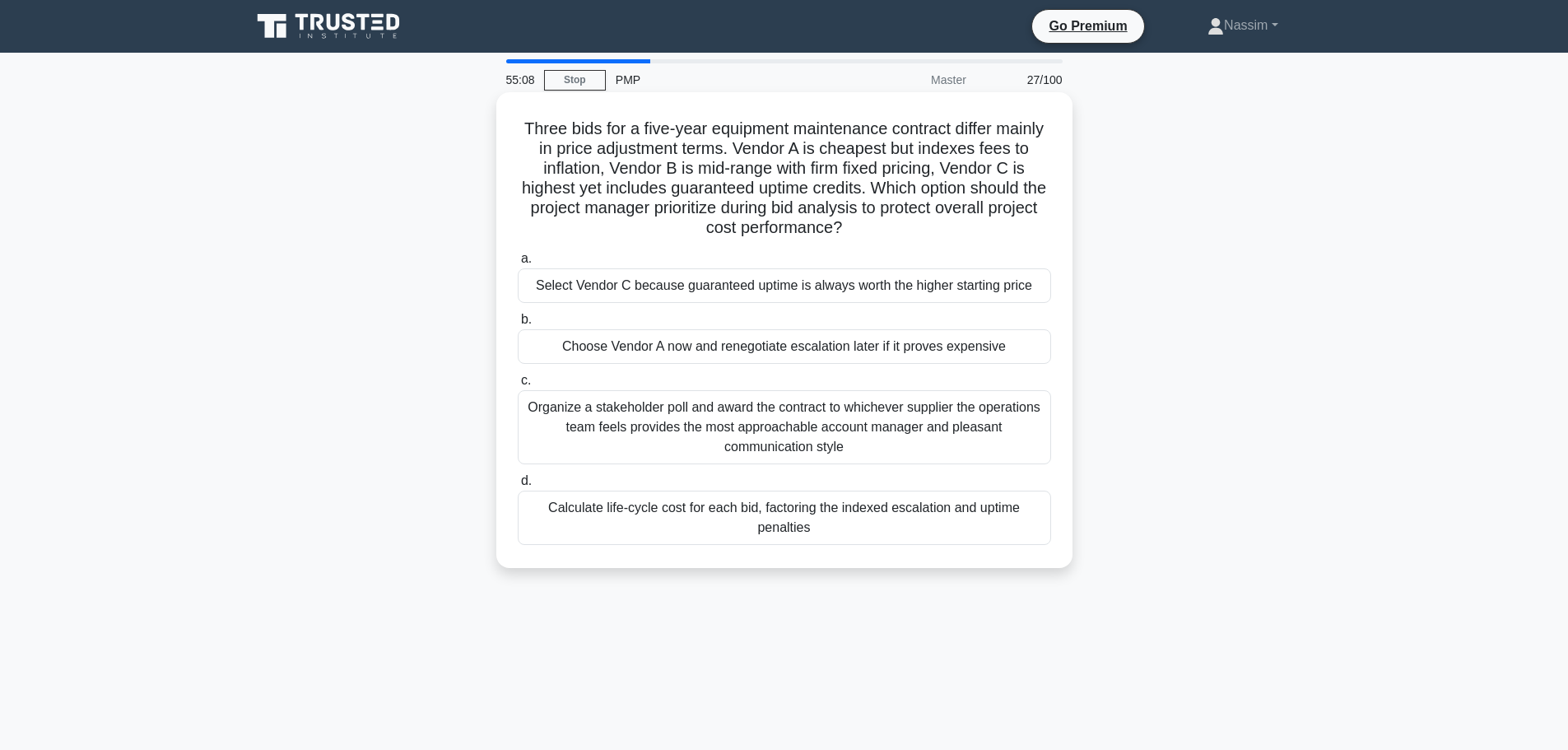
click at [694, 283] on div "Select Vendor C because guaranteed uptime is always worth the higher starting p…" at bounding box center [784, 285] width 534 height 34
click at [518, 265] on input "a. Select Vendor C because guaranteed uptime is always worth the higher startin…" at bounding box center [518, 259] width 0 height 11
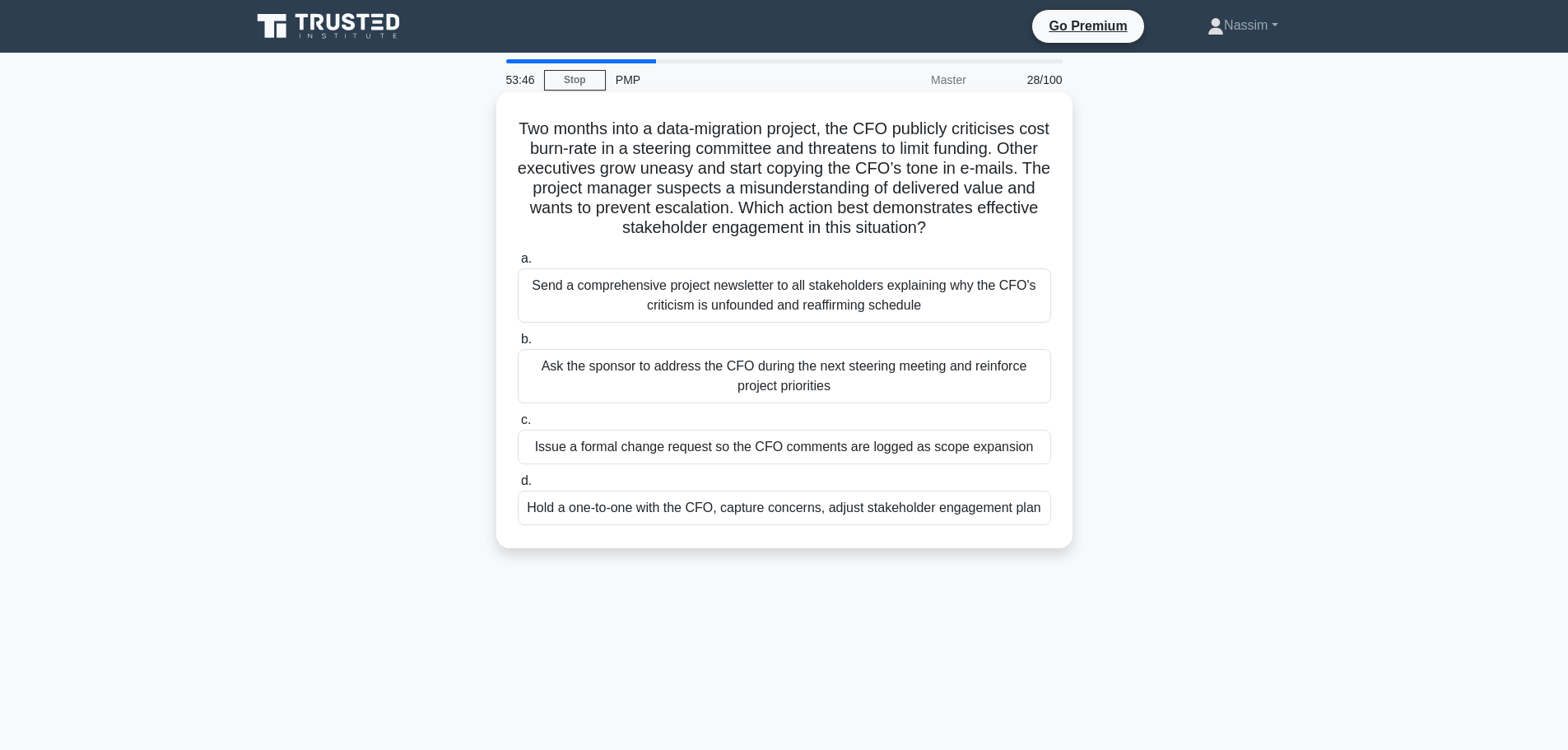
drag, startPoint x: 647, startPoint y: 520, endPoint x: 658, endPoint y: 511, distance: 14.2
click at [658, 511] on div "Hold a one-to-one with the CFO, capture concerns, adjust stakeholder engagement…" at bounding box center [784, 508] width 534 height 34
click at [716, 515] on div "Hold a one-to-one with the CFO, capture concerns, adjust stakeholder engagement…" at bounding box center [784, 508] width 534 height 34
click at [518, 487] on input "d. Hold a one-to-one with the CFO, capture concerns, adjust stakeholder engagem…" at bounding box center [518, 481] width 0 height 11
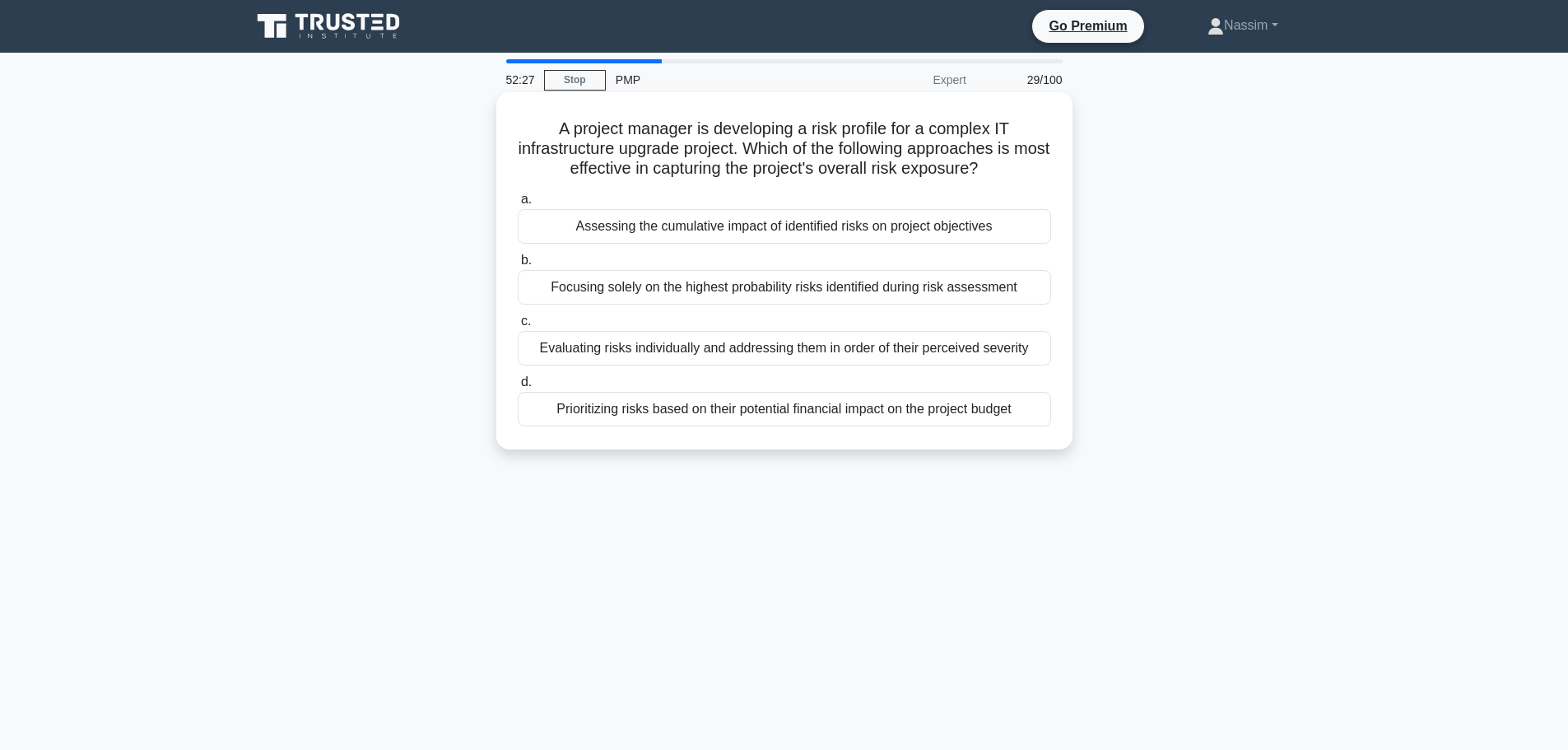
click at [744, 234] on div "Assessing the cumulative impact of identified risks on project objectives" at bounding box center [784, 226] width 534 height 34
click at [518, 205] on input "a. Assessing the cumulative impact of identified risks on project objectives" at bounding box center [518, 199] width 0 height 11
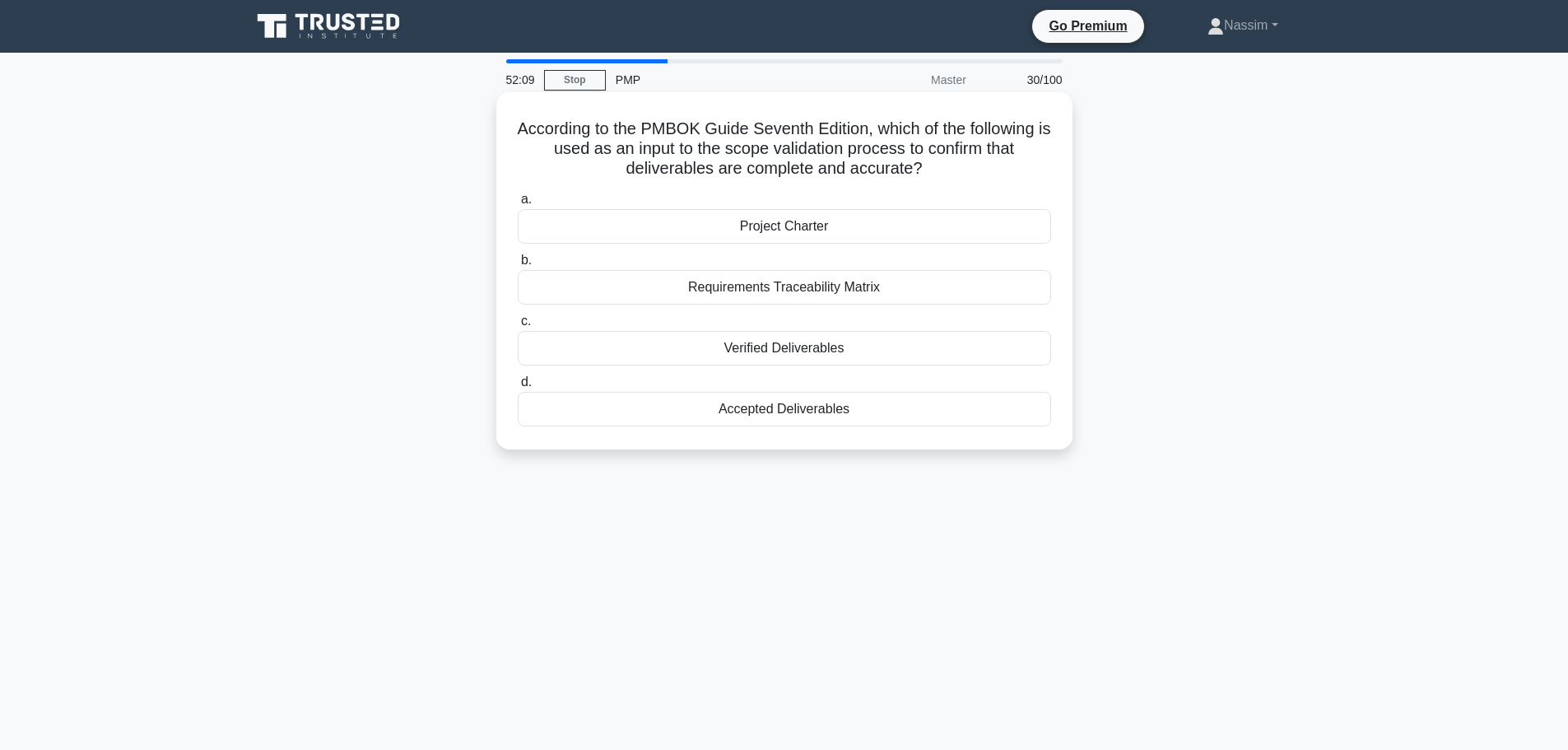
click at [799, 408] on div "Accepted Deliverables" at bounding box center [784, 409] width 534 height 34
click at [518, 388] on input "d. Accepted Deliverables" at bounding box center [518, 382] width 0 height 11
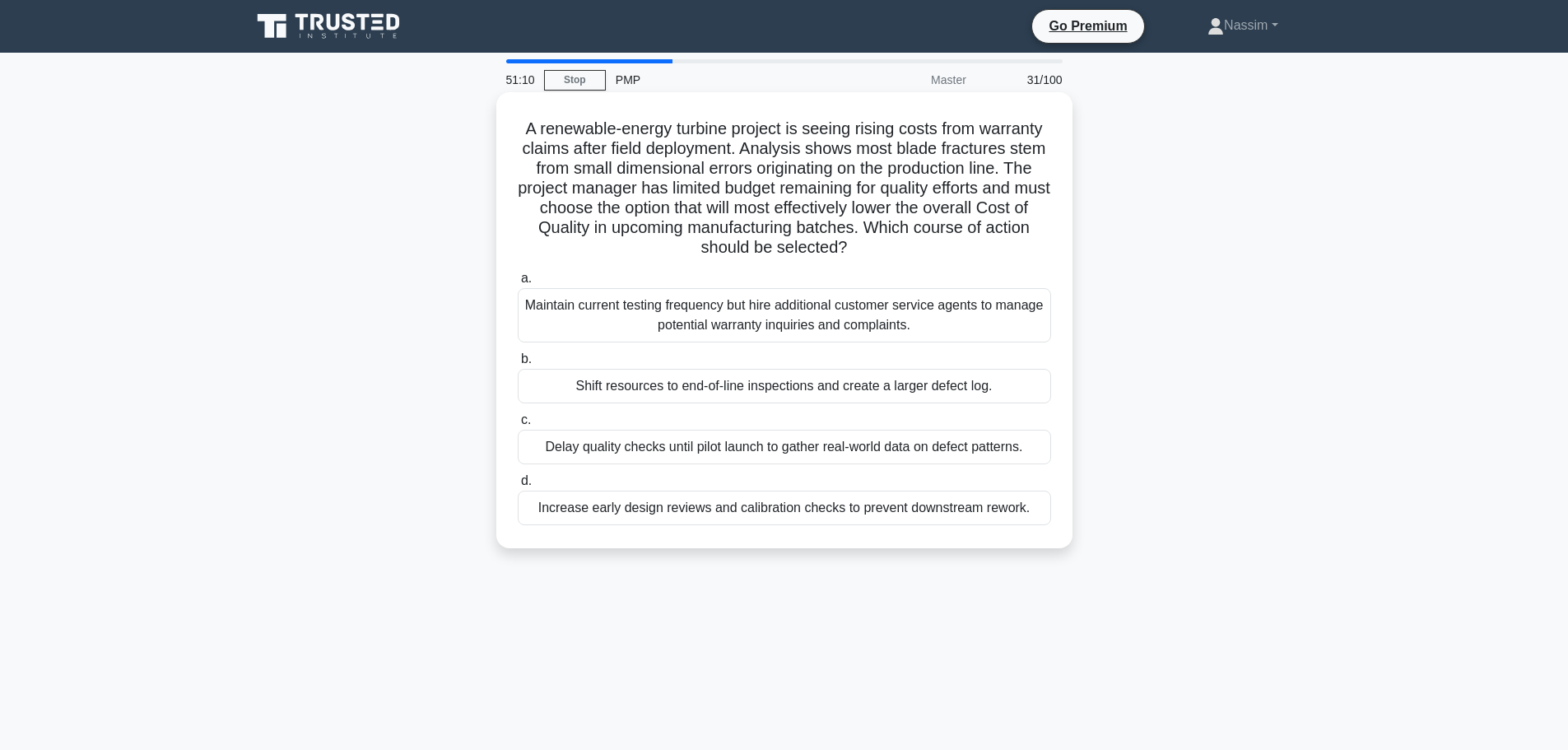
click at [843, 513] on div "Increase early design reviews and calibration checks to prevent downstream rewo…" at bounding box center [784, 508] width 534 height 34
click at [518, 487] on input "d. Increase early design reviews and calibration checks to prevent downstream r…" at bounding box center [518, 481] width 0 height 11
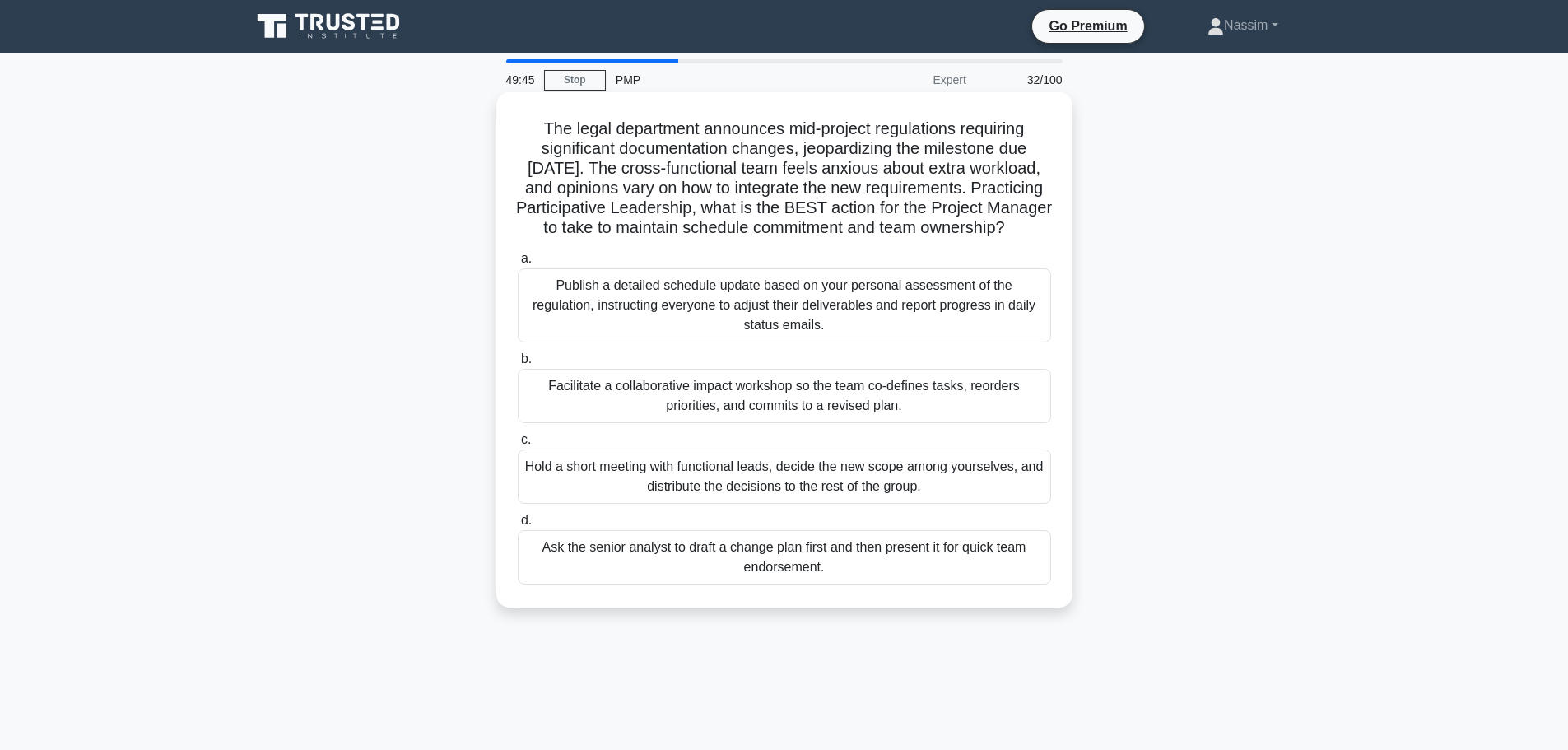
click at [816, 411] on div "Facilitate a collaborative impact workshop so the team co-defines tasks, reorde…" at bounding box center [784, 396] width 534 height 54
click at [518, 365] on input "b. Facilitate a collaborative impact workshop so the team co-defines tasks, reo…" at bounding box center [518, 359] width 0 height 11
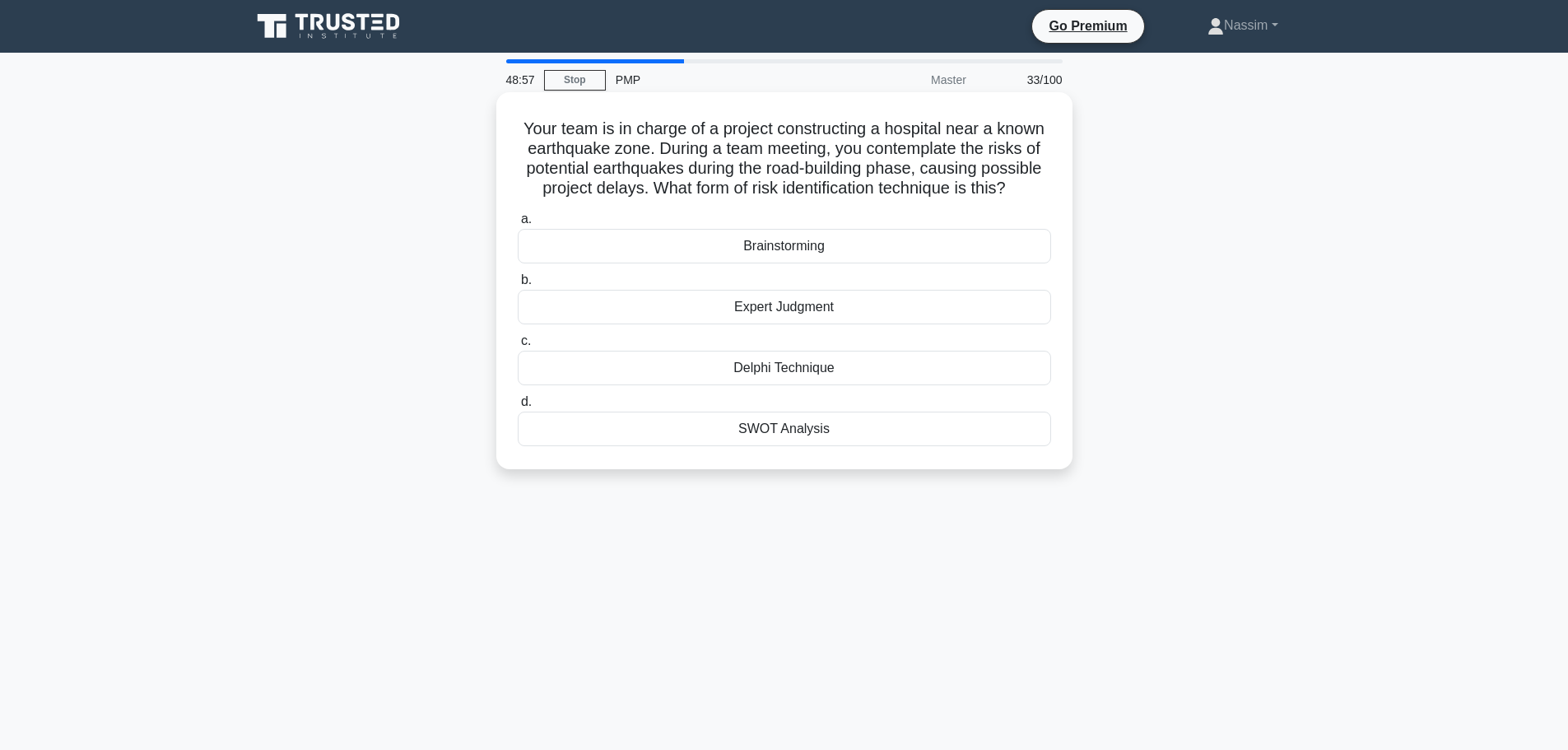
click at [781, 240] on div "Brainstorming" at bounding box center [784, 246] width 534 height 34
click at [518, 225] on input "a. Brainstorming" at bounding box center [518, 220] width 0 height 11
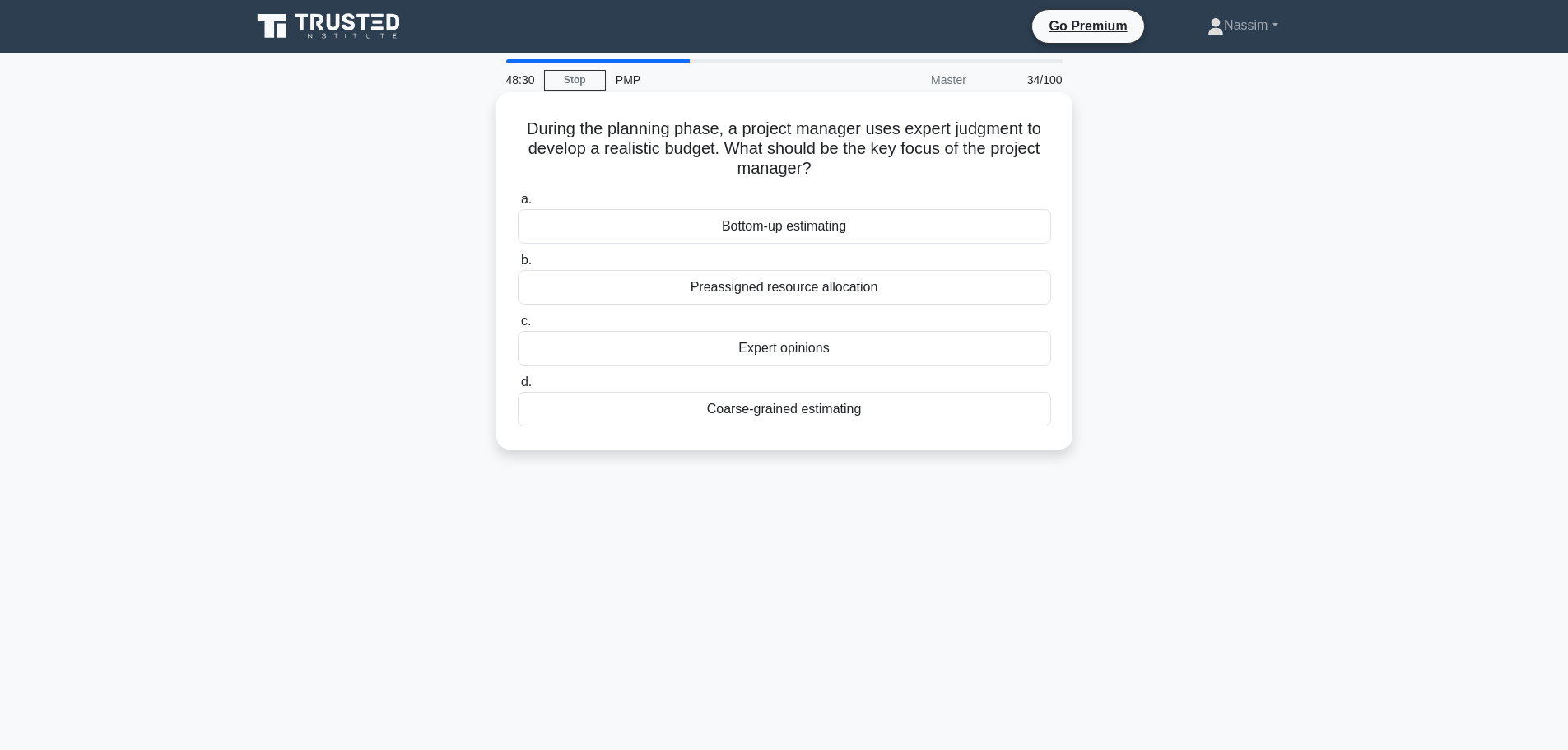
click at [739, 339] on div "Expert opinions" at bounding box center [784, 348] width 534 height 34
click at [518, 327] on input "c. Expert opinions" at bounding box center [518, 321] width 0 height 11
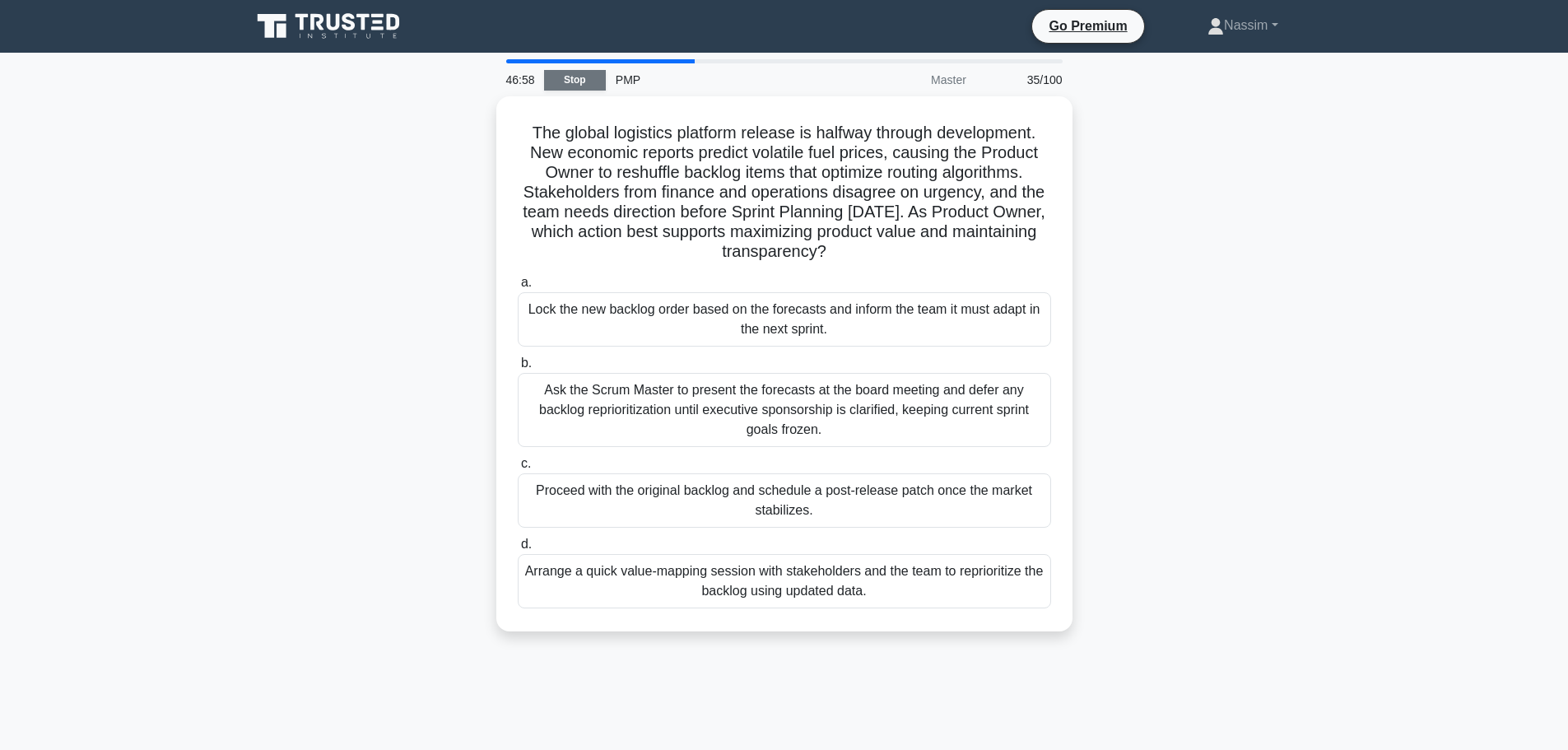
click at [582, 75] on link "Stop" at bounding box center [575, 80] width 62 height 21
click at [564, 77] on link "Stop" at bounding box center [575, 80] width 62 height 21
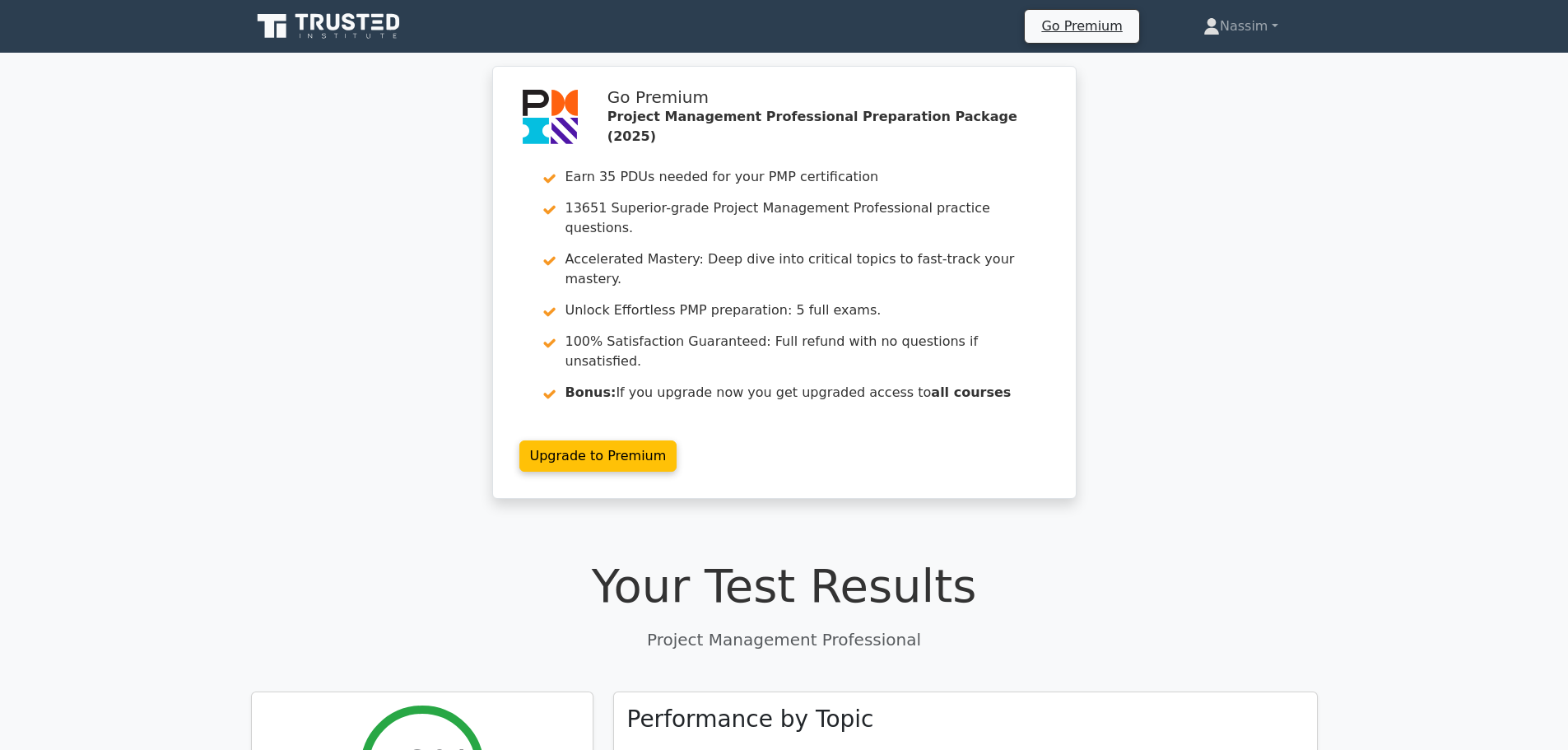
click at [358, 18] on icon at bounding box center [330, 26] width 158 height 31
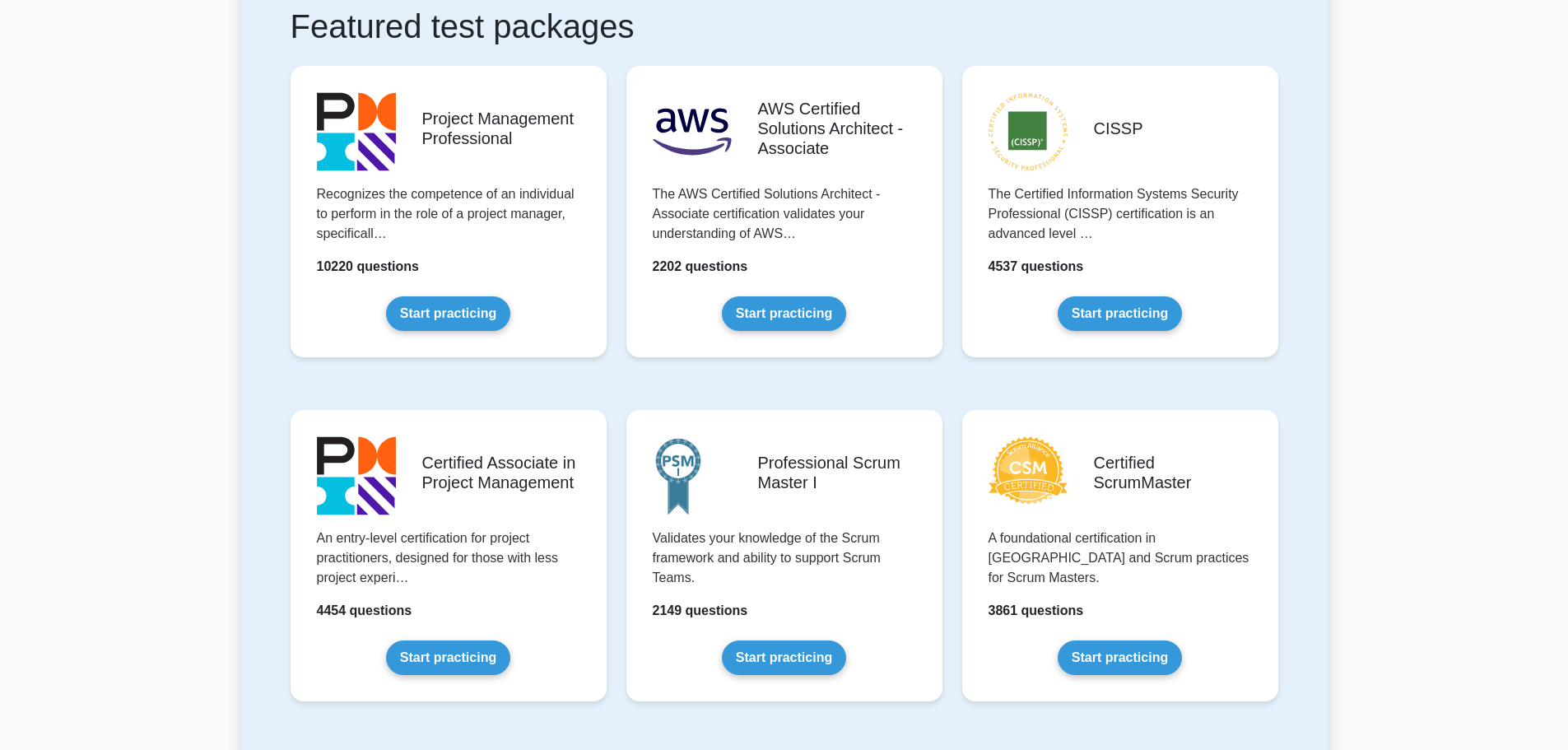
scroll to position [329, 0]
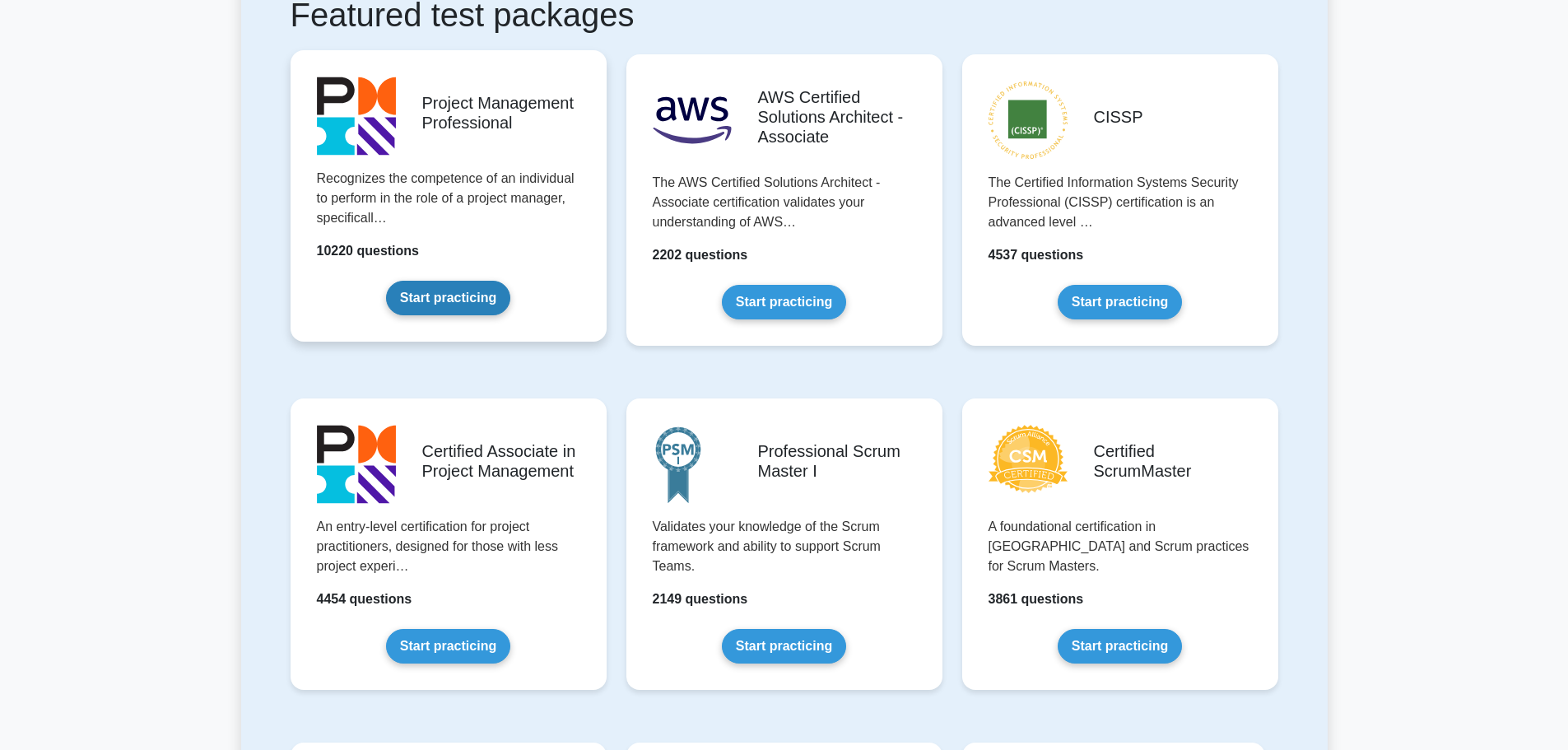
click at [472, 299] on link "Start practicing" at bounding box center [448, 297] width 124 height 34
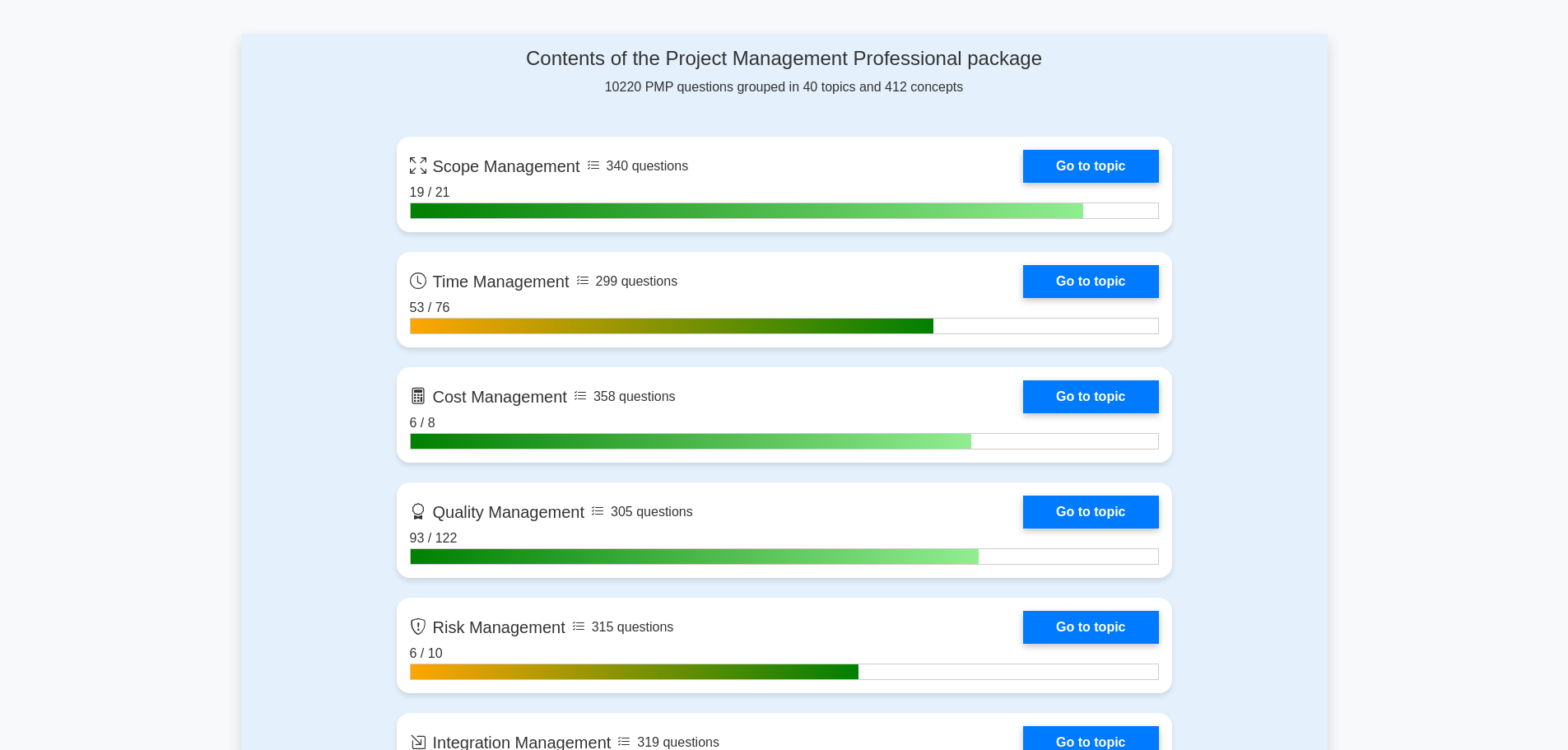
scroll to position [1071, 0]
